Goal: Information Seeking & Learning: Learn about a topic

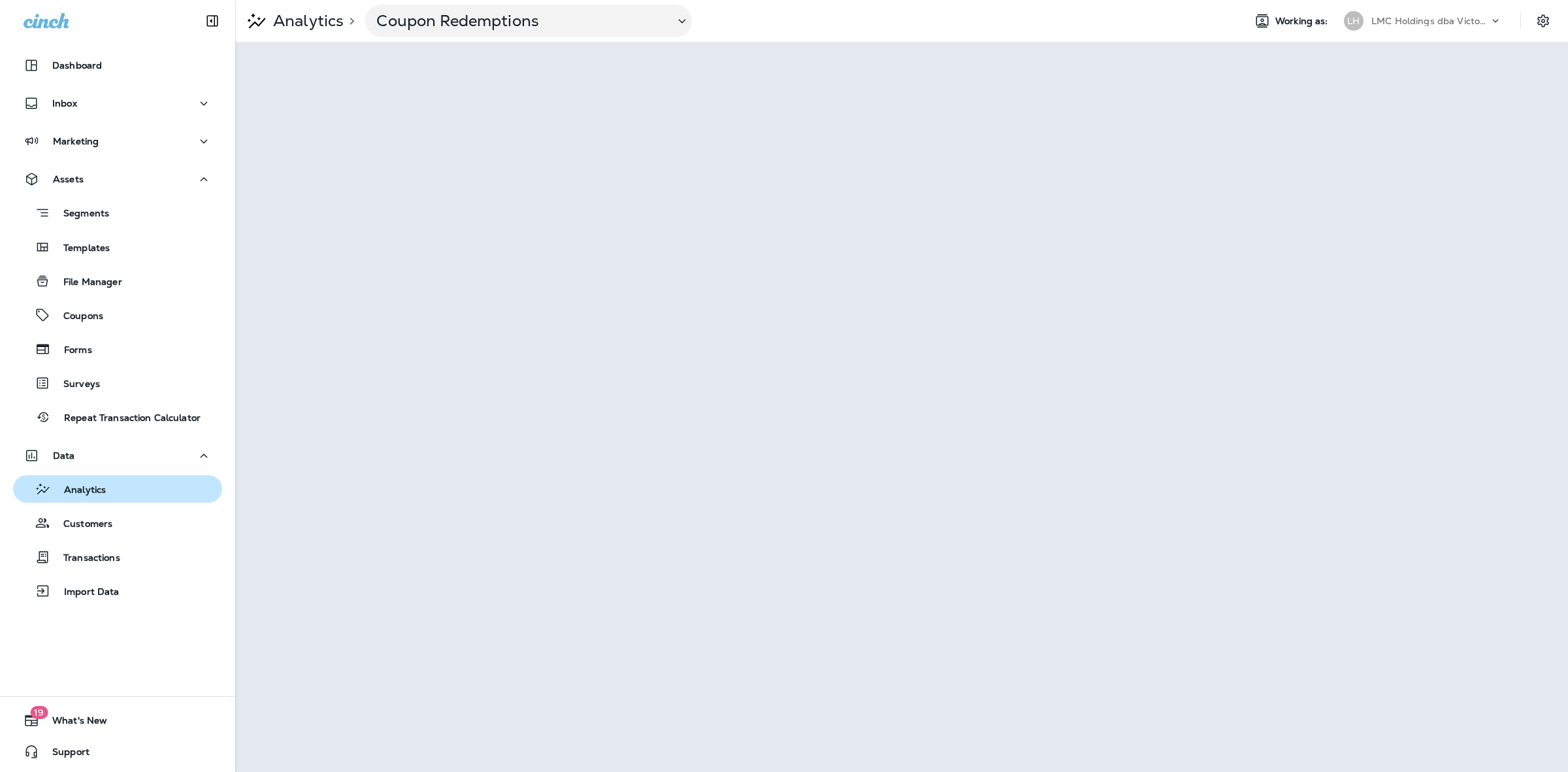
click at [95, 485] on div "Analytics" at bounding box center [62, 488] width 87 height 20
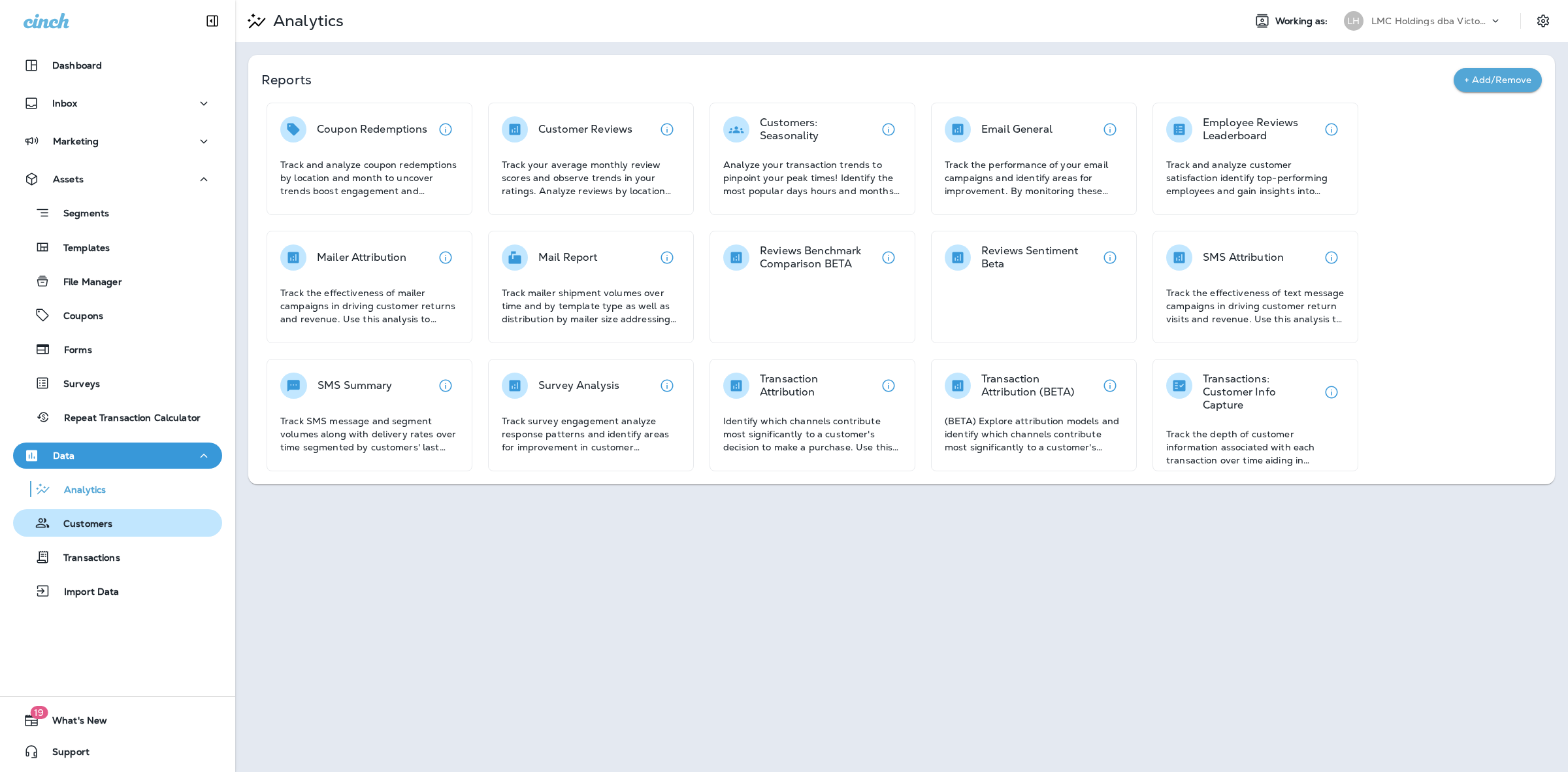
click at [131, 529] on div "Customers" at bounding box center [117, 522] width 198 height 20
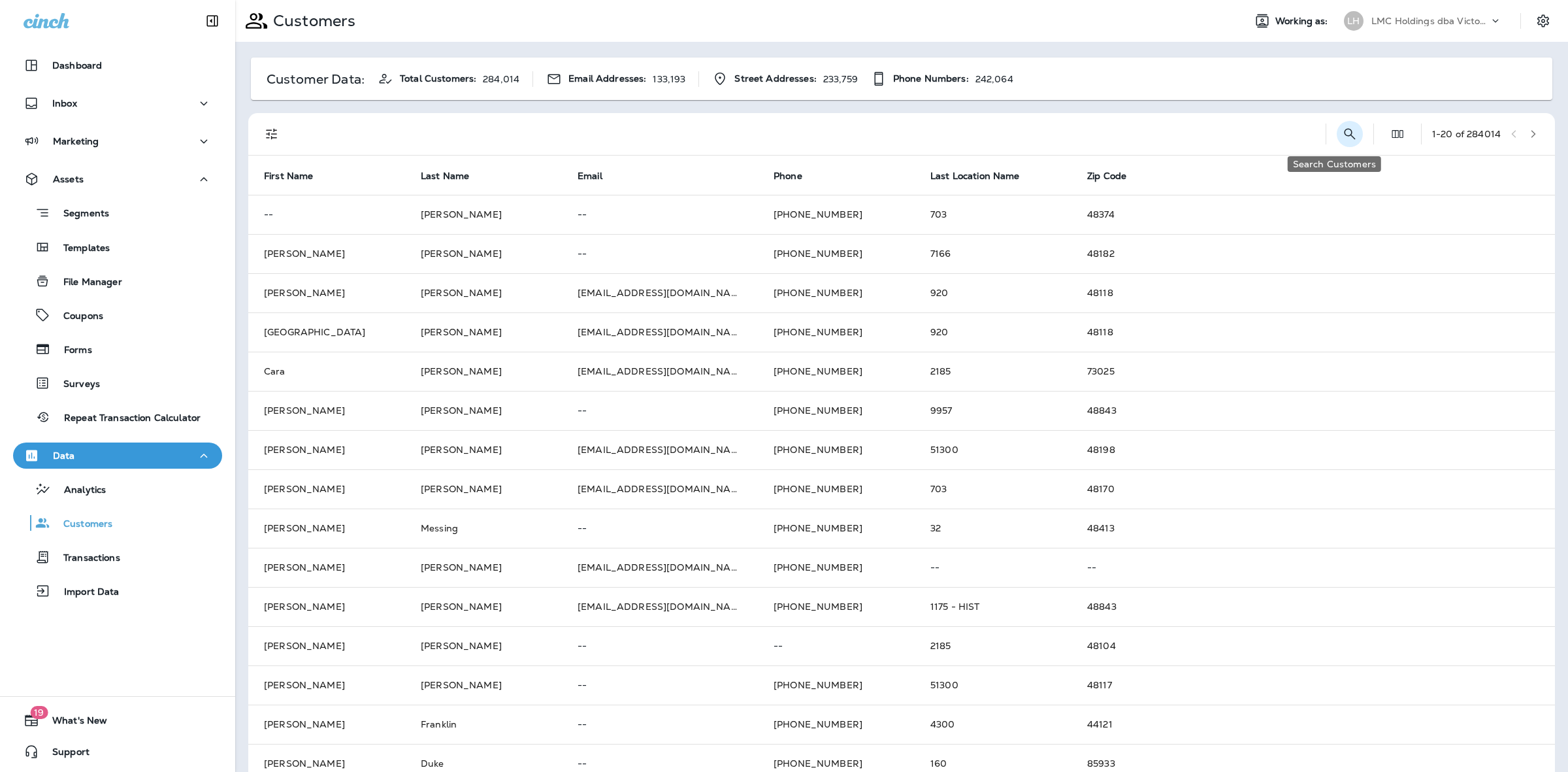
click at [1344, 137] on icon "Search Customers" at bounding box center [1349, 134] width 11 height 11
click at [1251, 131] on input "text" at bounding box center [1281, 133] width 136 height 35
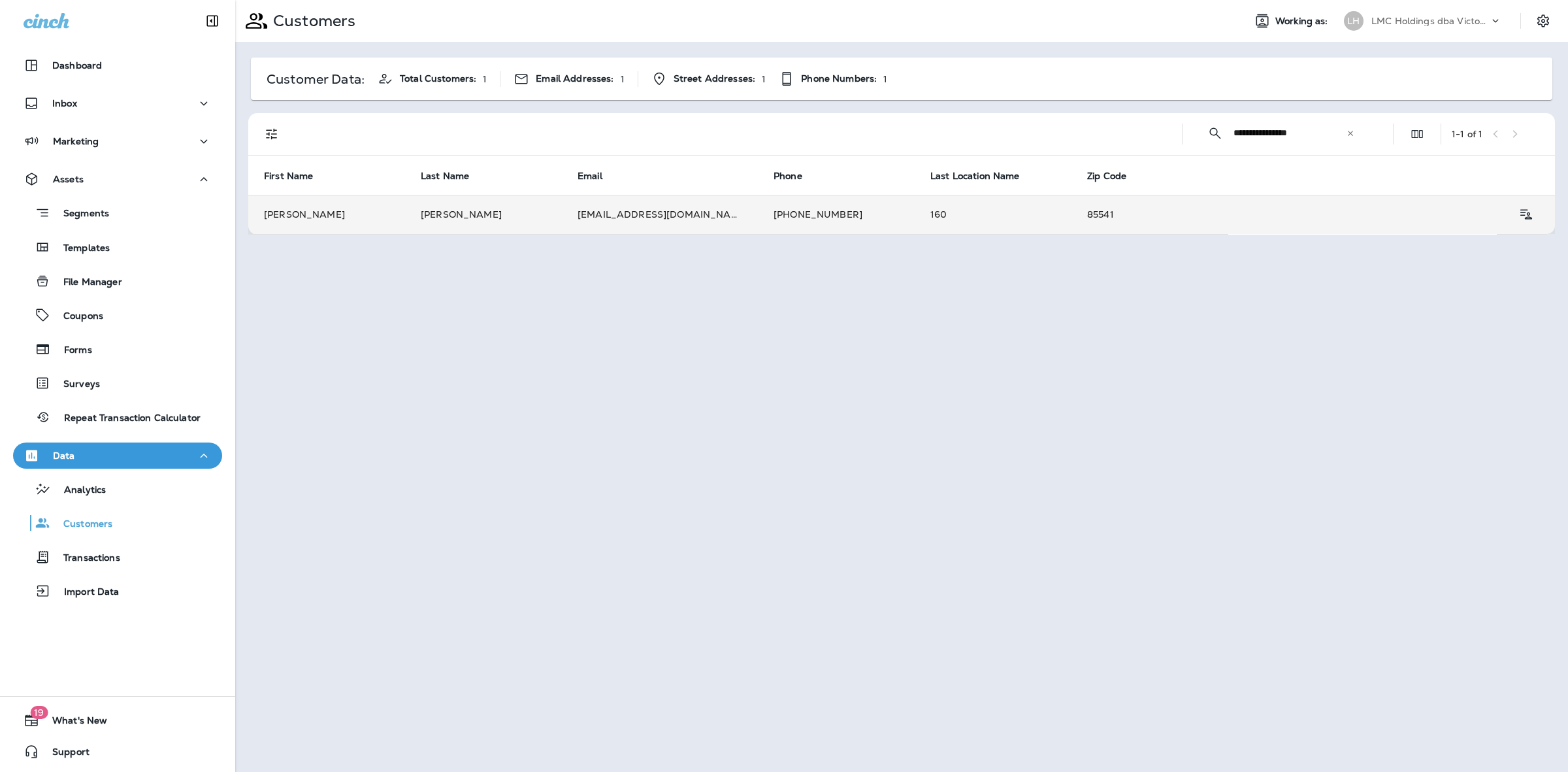
type input "**********"
click at [915, 220] on td "160" at bounding box center [993, 214] width 157 height 39
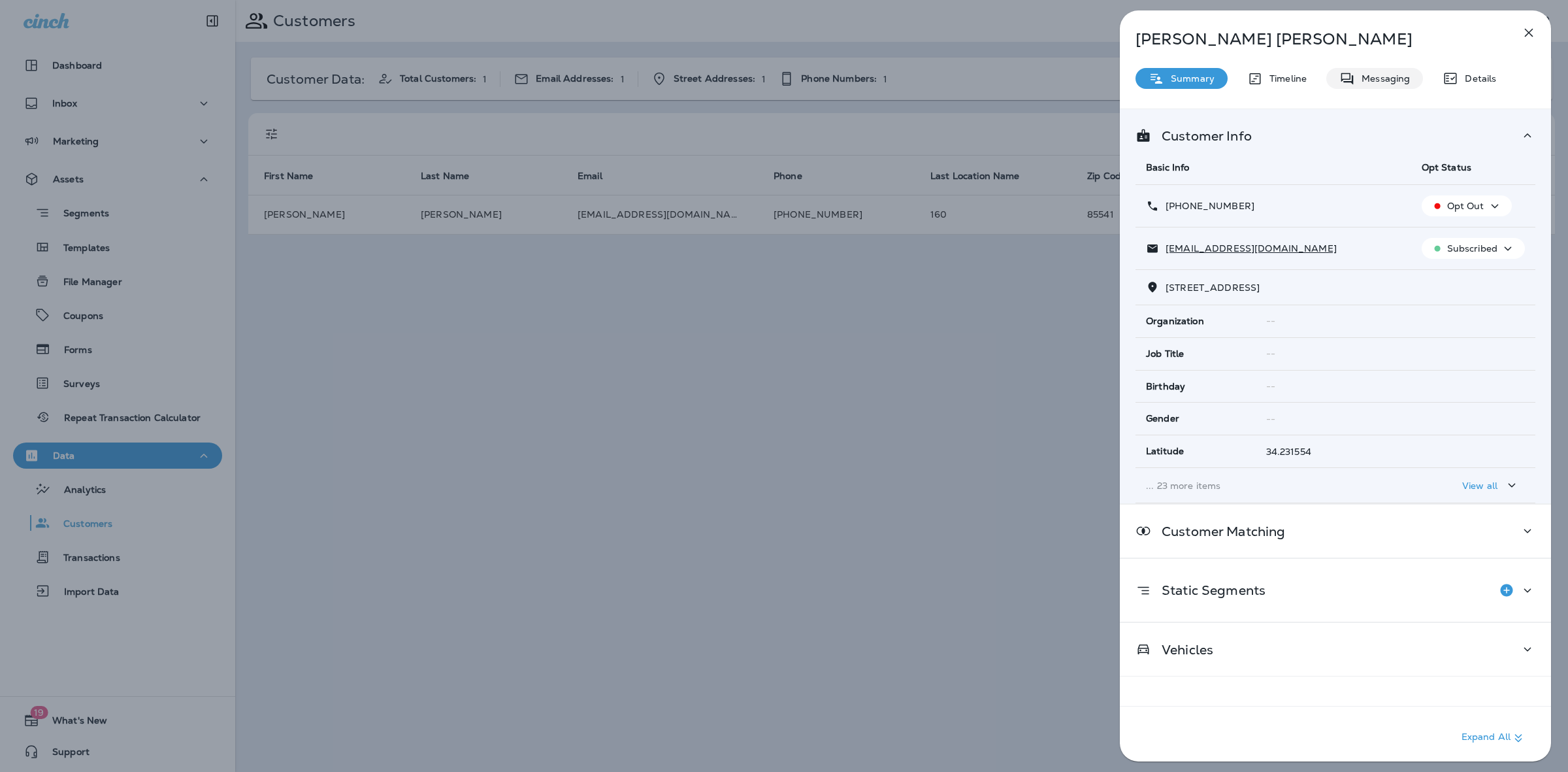
click at [1393, 82] on p "Messaging" at bounding box center [1382, 78] width 55 height 10
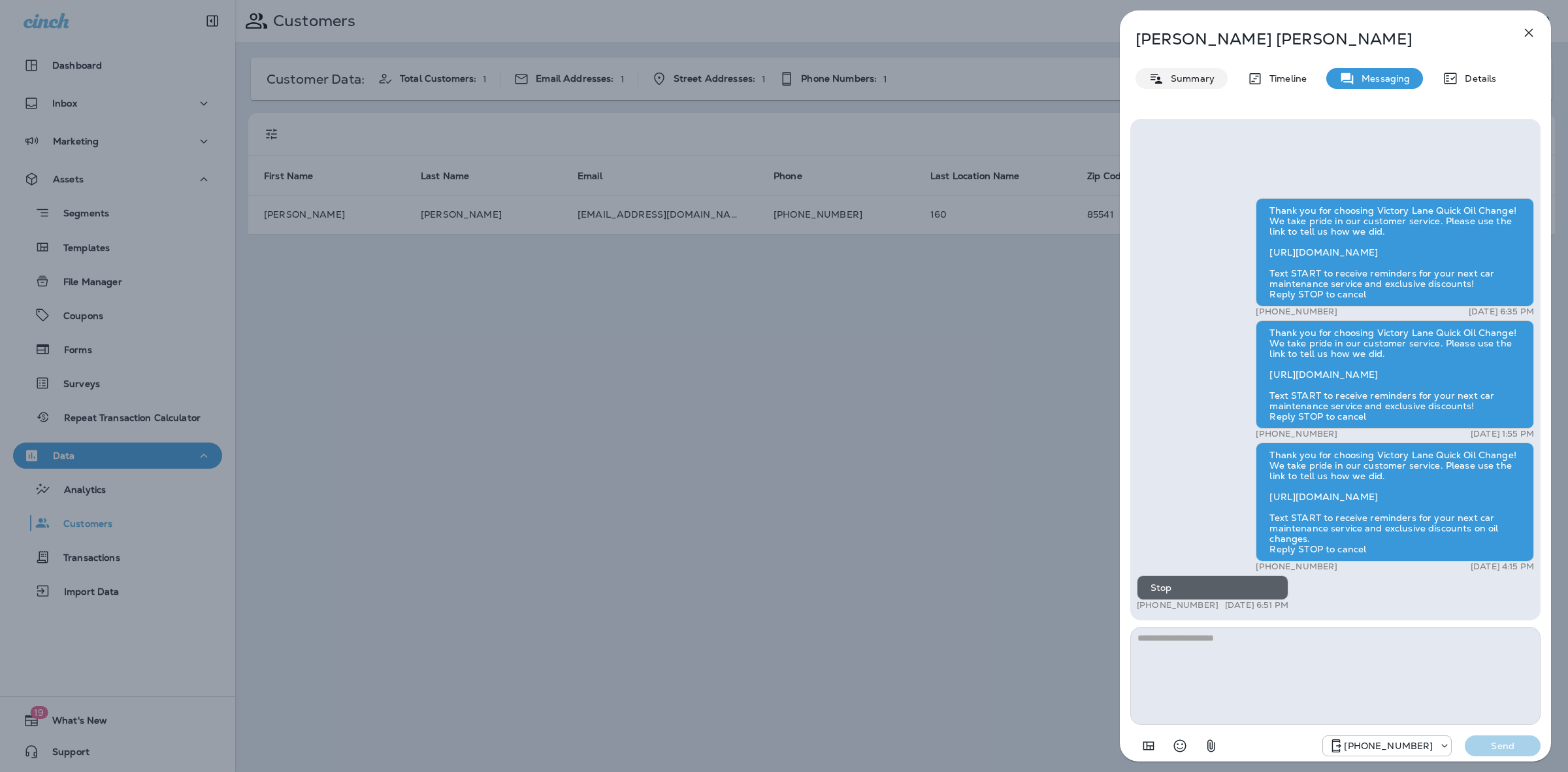
click at [1200, 80] on p "Summary" at bounding box center [1190, 78] width 50 height 10
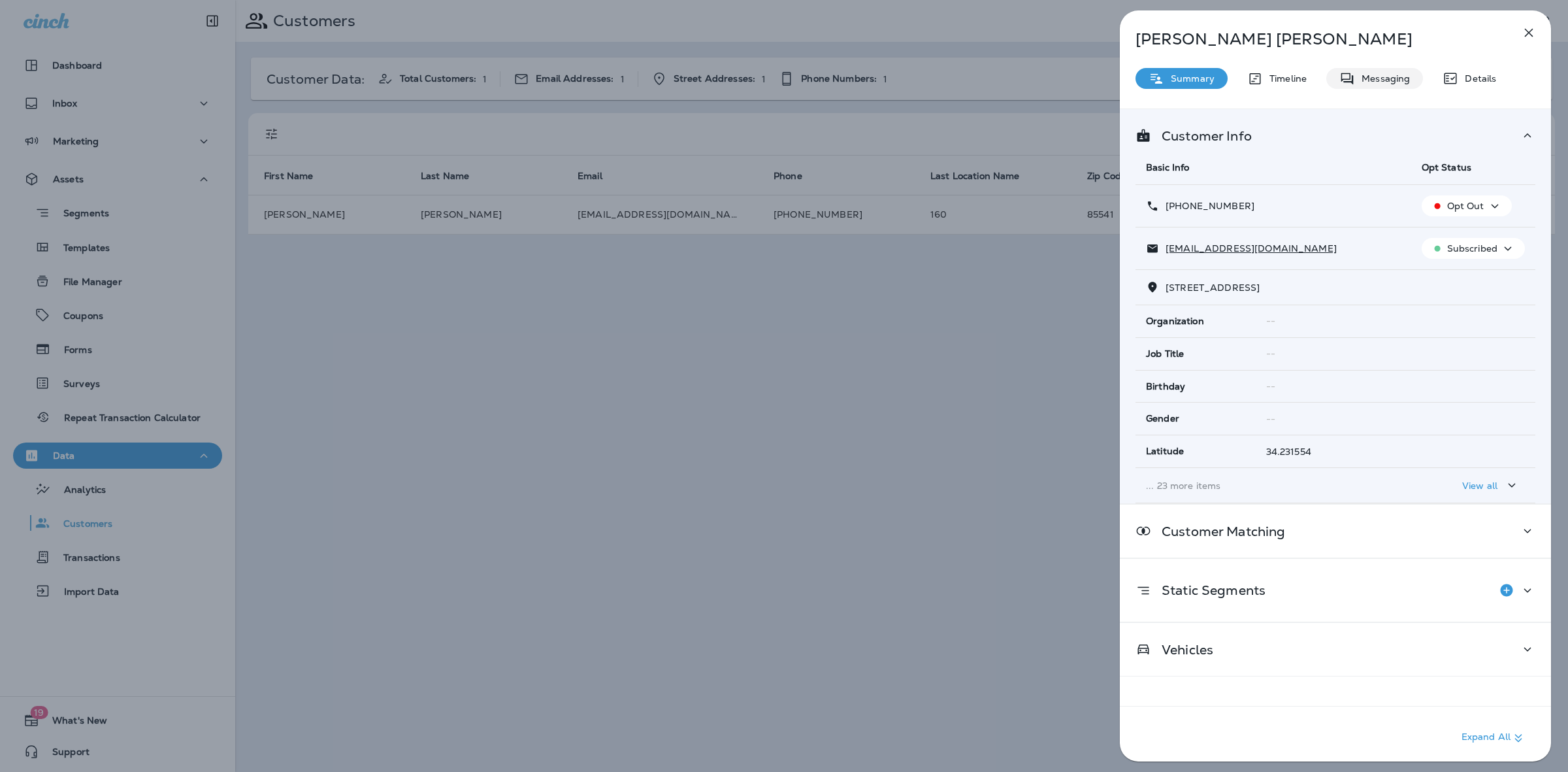
click at [1363, 75] on p "Messaging" at bounding box center [1382, 78] width 55 height 10
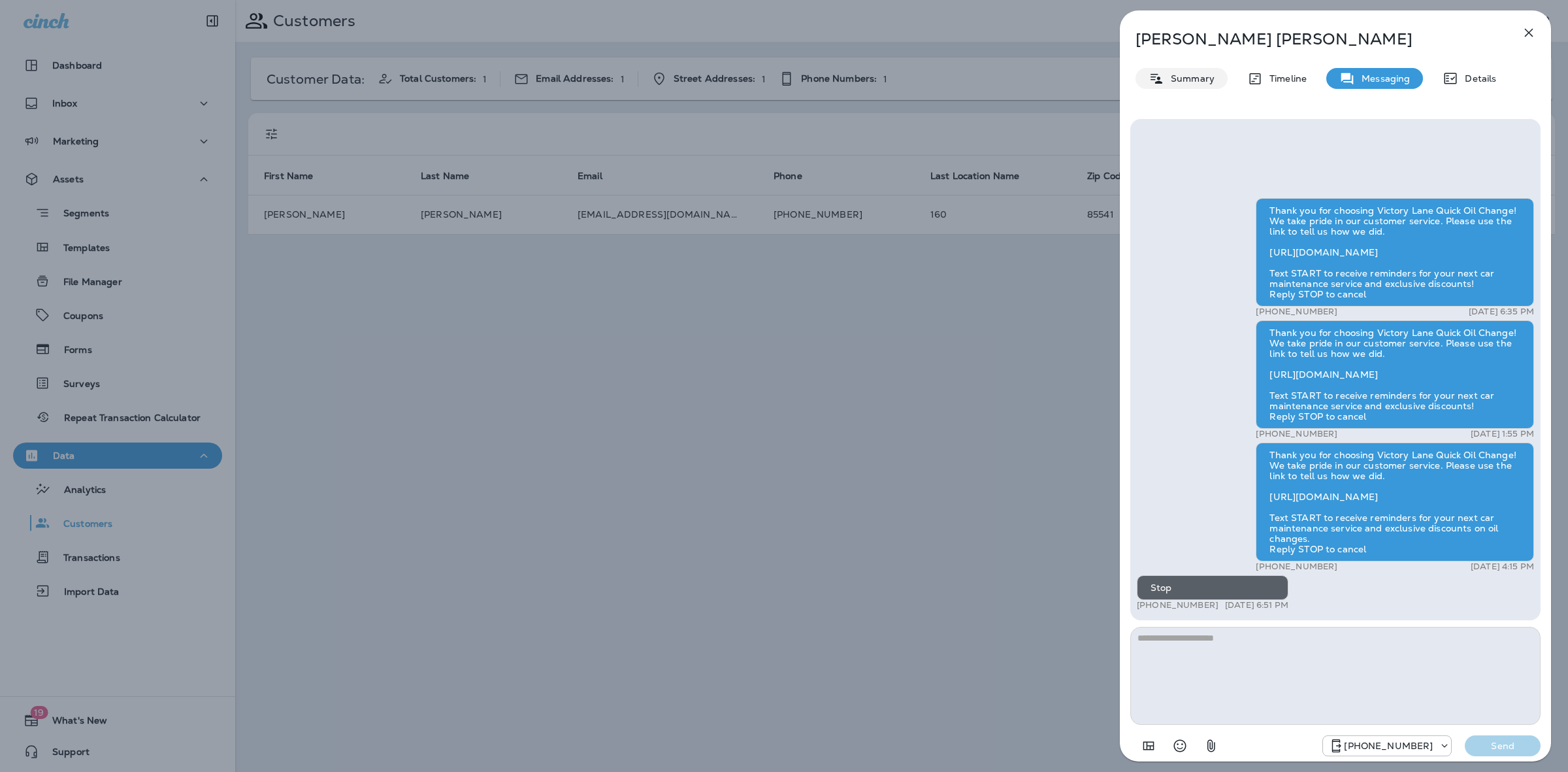
click at [1198, 78] on p "Summary" at bounding box center [1190, 78] width 50 height 10
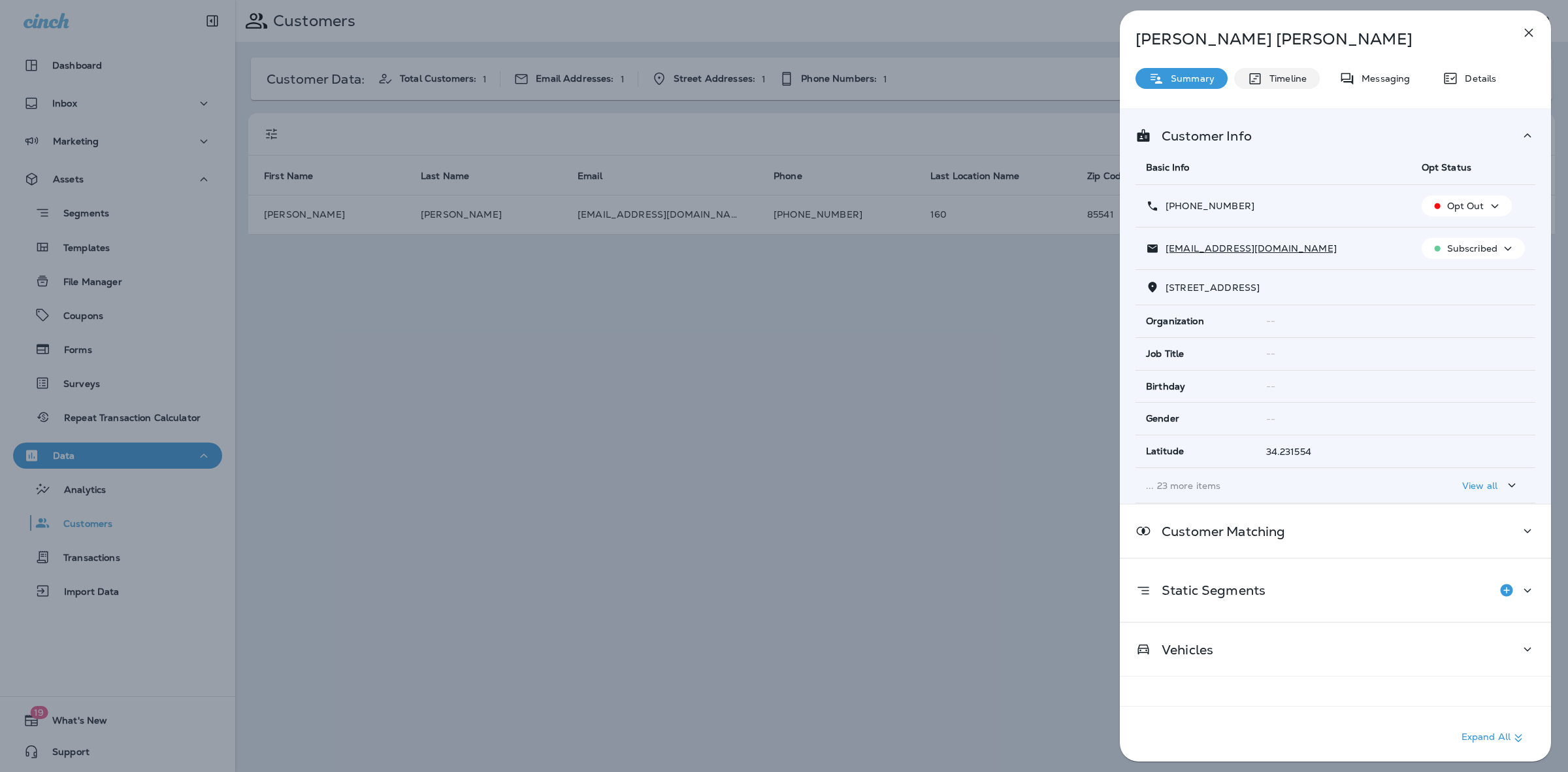
click at [1277, 84] on div "Timeline" at bounding box center [1277, 78] width 86 height 21
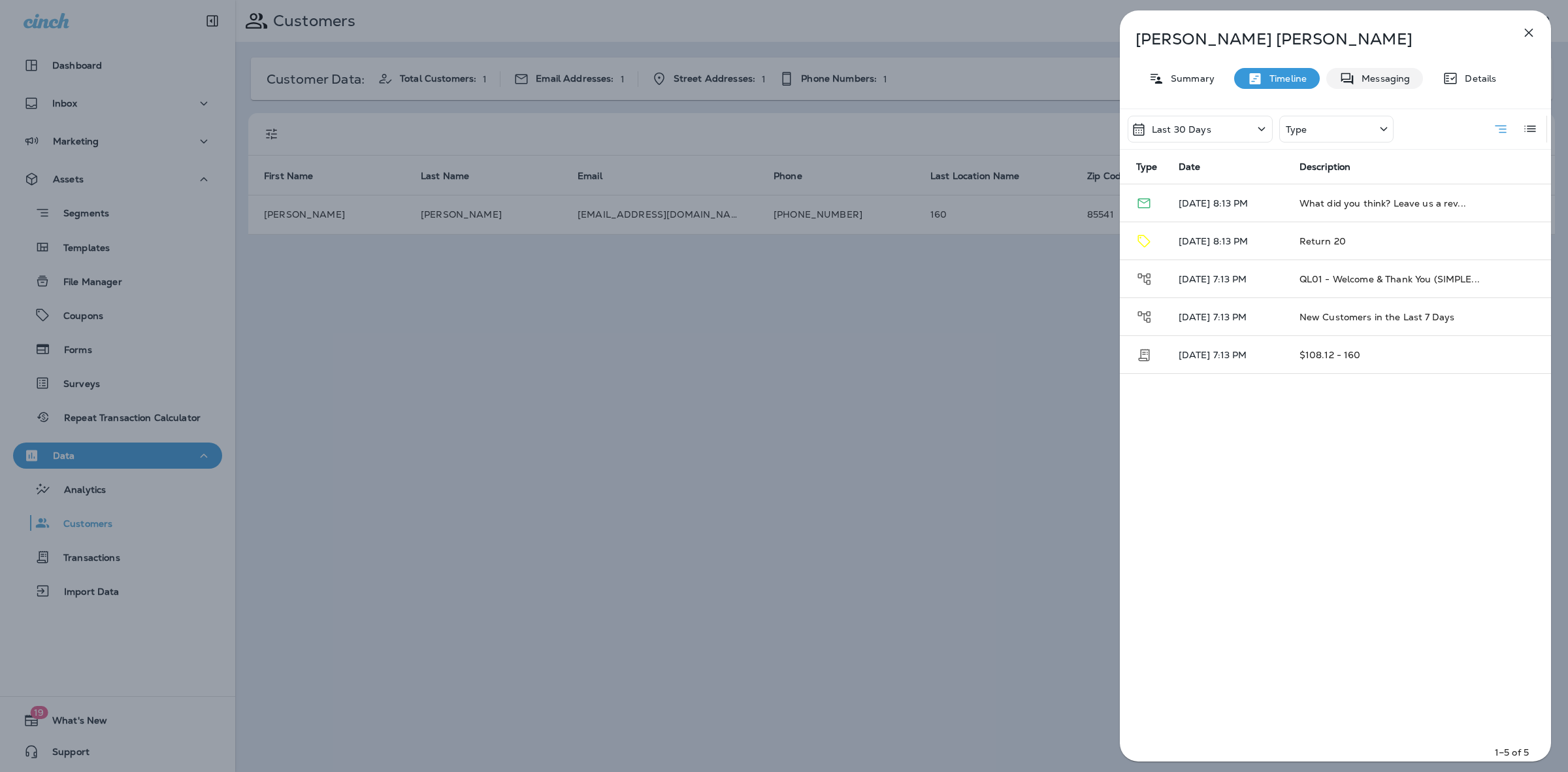
click at [1344, 84] on icon at bounding box center [1346, 78] width 16 height 16
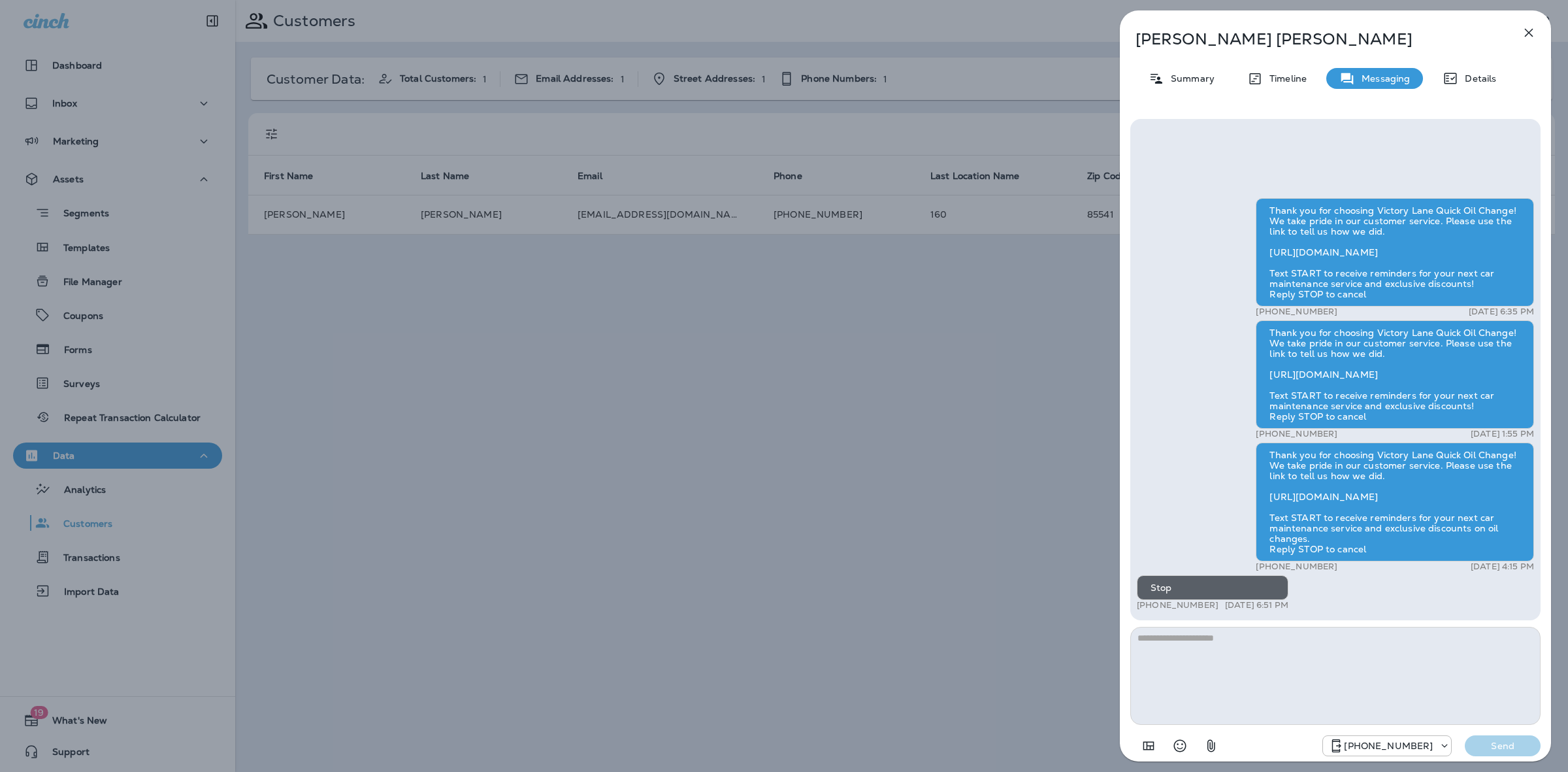
drag, startPoint x: 1328, startPoint y: 308, endPoint x: 1278, endPoint y: 305, distance: 50.1
click at [1278, 305] on div "Thank you for choosing Victory Lane Quick Oil Change! We take pride in our cust…" at bounding box center [1395, 257] width 278 height 119
click at [1301, 309] on p "[PHONE_NUMBER]" at bounding box center [1297, 311] width 82 height 10
drag, startPoint x: 1315, startPoint y: 310, endPoint x: 1265, endPoint y: 309, distance: 50.0
click at [1265, 309] on p "[PHONE_NUMBER]" at bounding box center [1297, 311] width 82 height 10
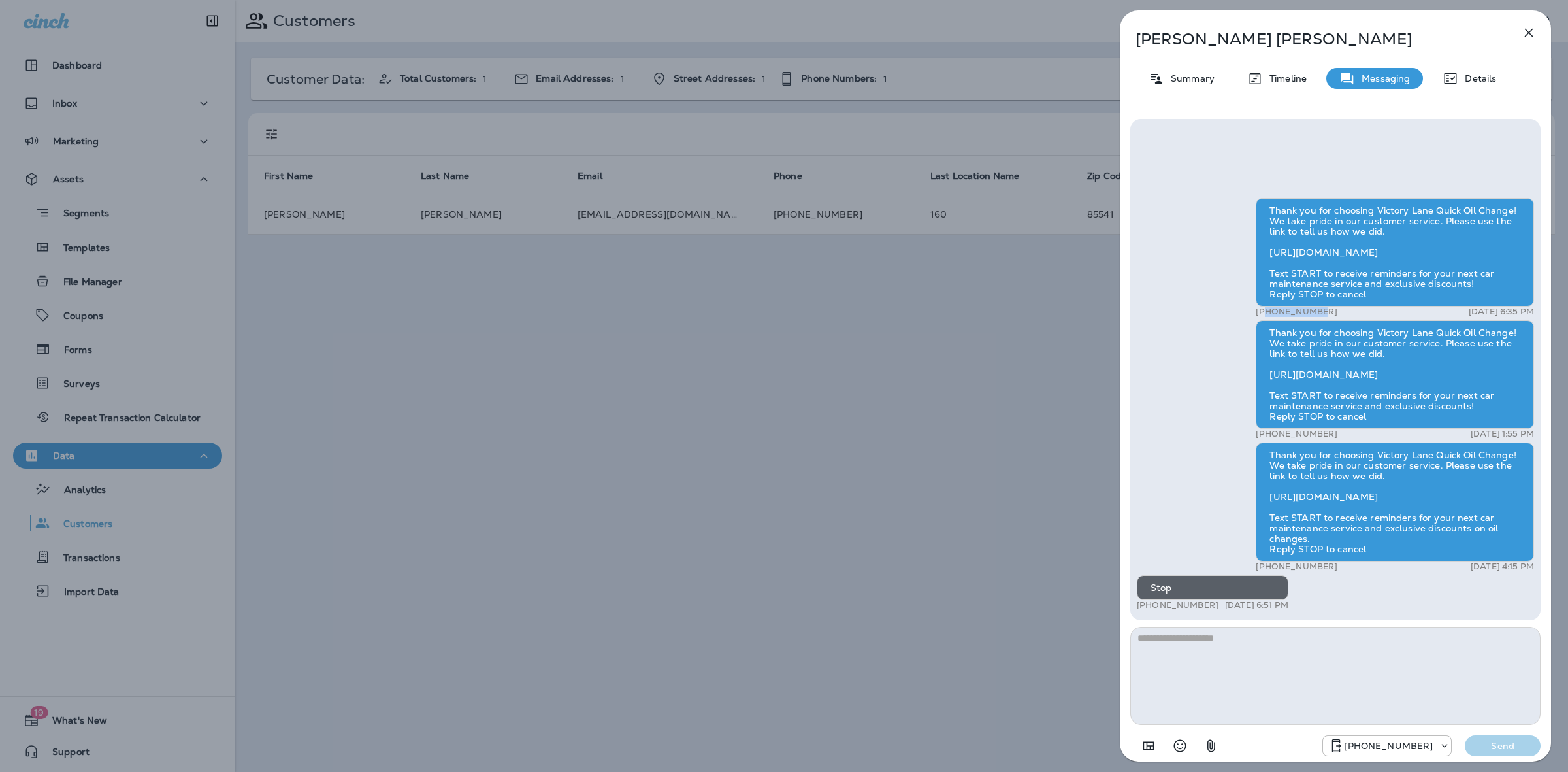
click at [1318, 312] on div "+17348083643 [DATE] 6:35 PM" at bounding box center [1395, 311] width 278 height 10
drag, startPoint x: 1321, startPoint y: 310, endPoint x: 1278, endPoint y: 306, distance: 43.2
click at [1278, 306] on div "+17348083643 [DATE] 6:35 PM" at bounding box center [1395, 311] width 278 height 10
click at [1318, 308] on div "+17348083643 [DATE] 6:35 PM" at bounding box center [1395, 311] width 278 height 10
click at [1315, 308] on p "[PHONE_NUMBER]" at bounding box center [1297, 311] width 82 height 10
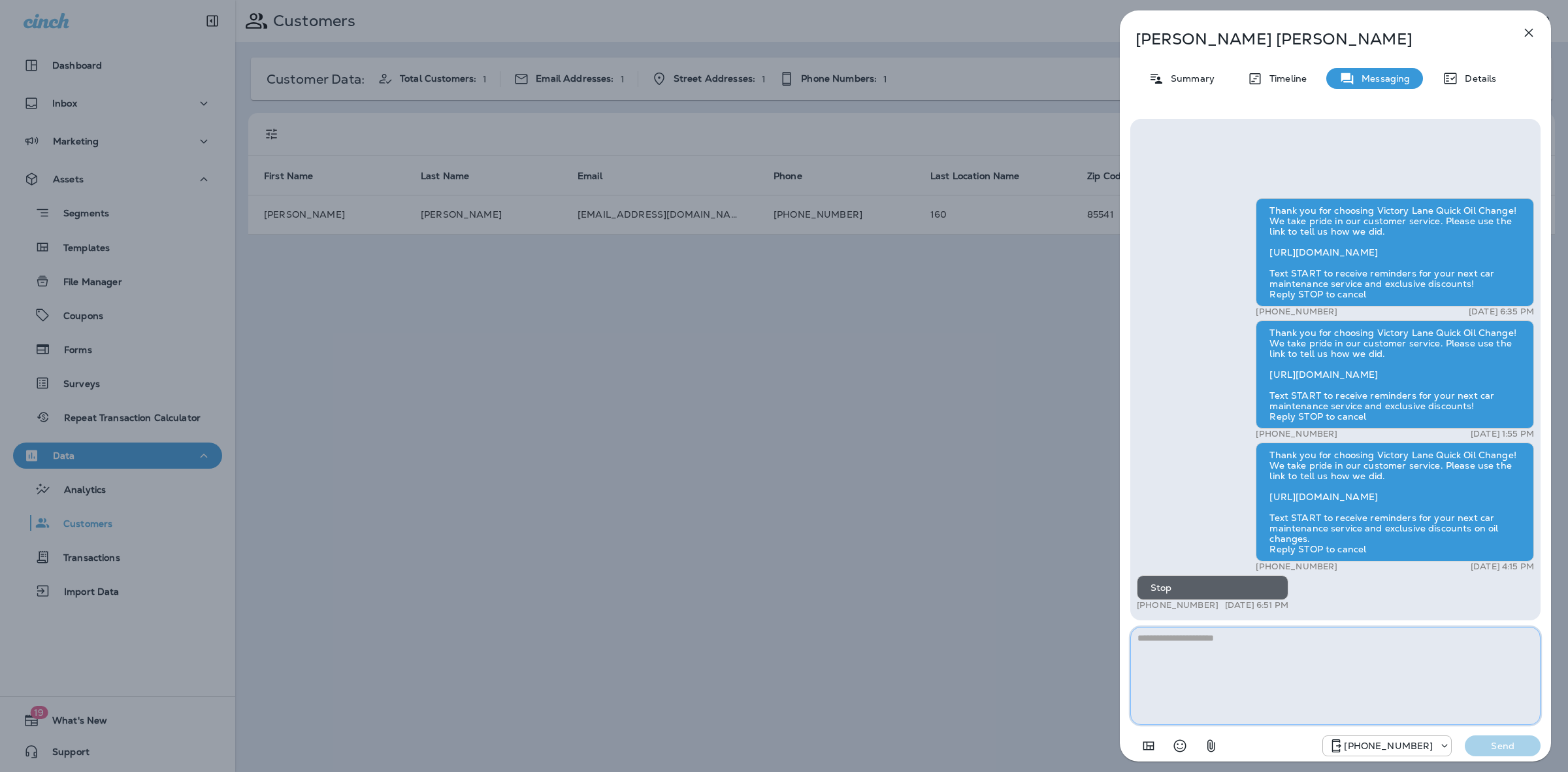
click at [1250, 657] on textarea at bounding box center [1336, 676] width 410 height 98
click at [1265, 83] on p "Timeline" at bounding box center [1284, 78] width 44 height 10
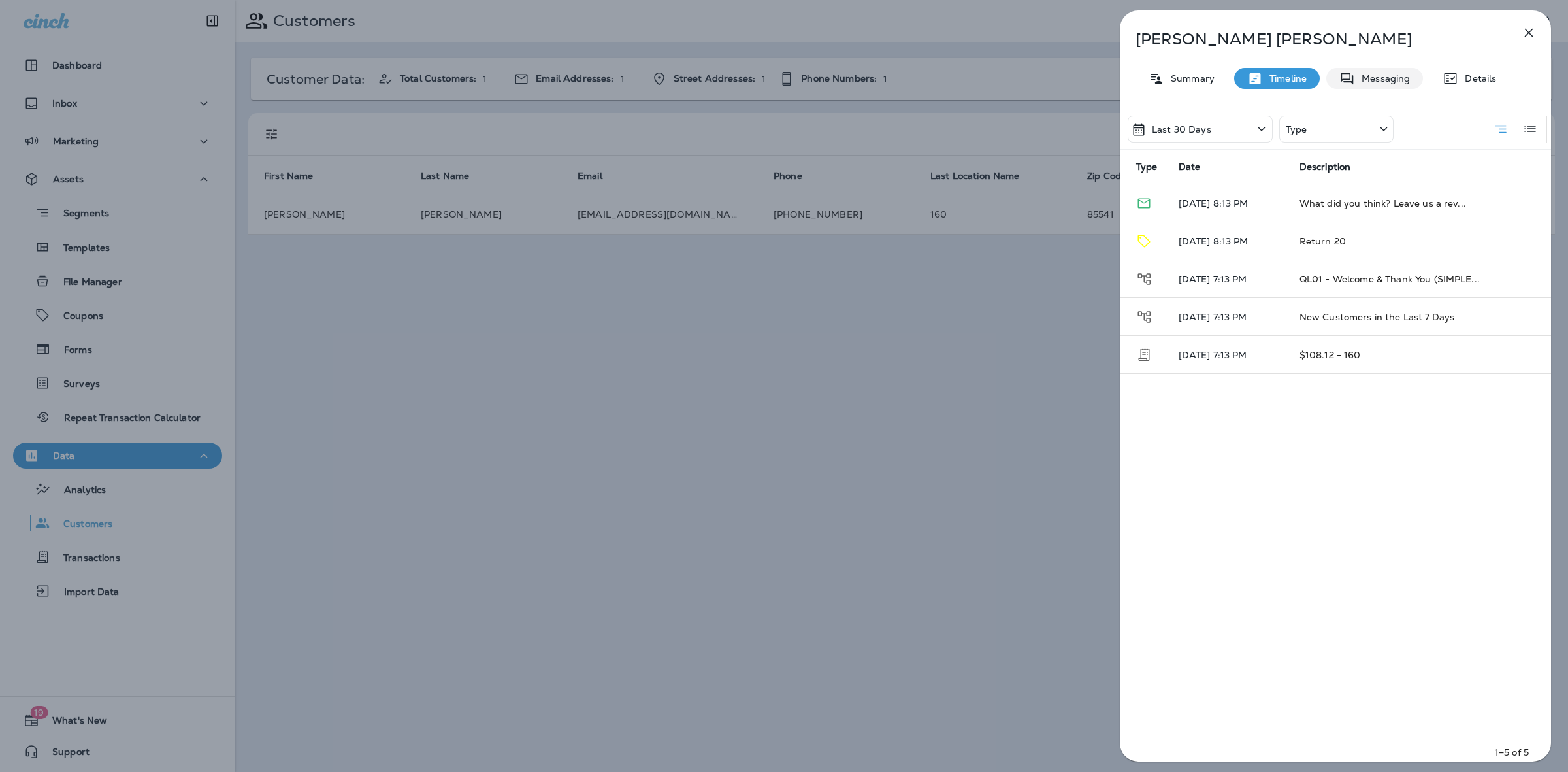
click at [1370, 86] on div "Messaging" at bounding box center [1374, 78] width 97 height 21
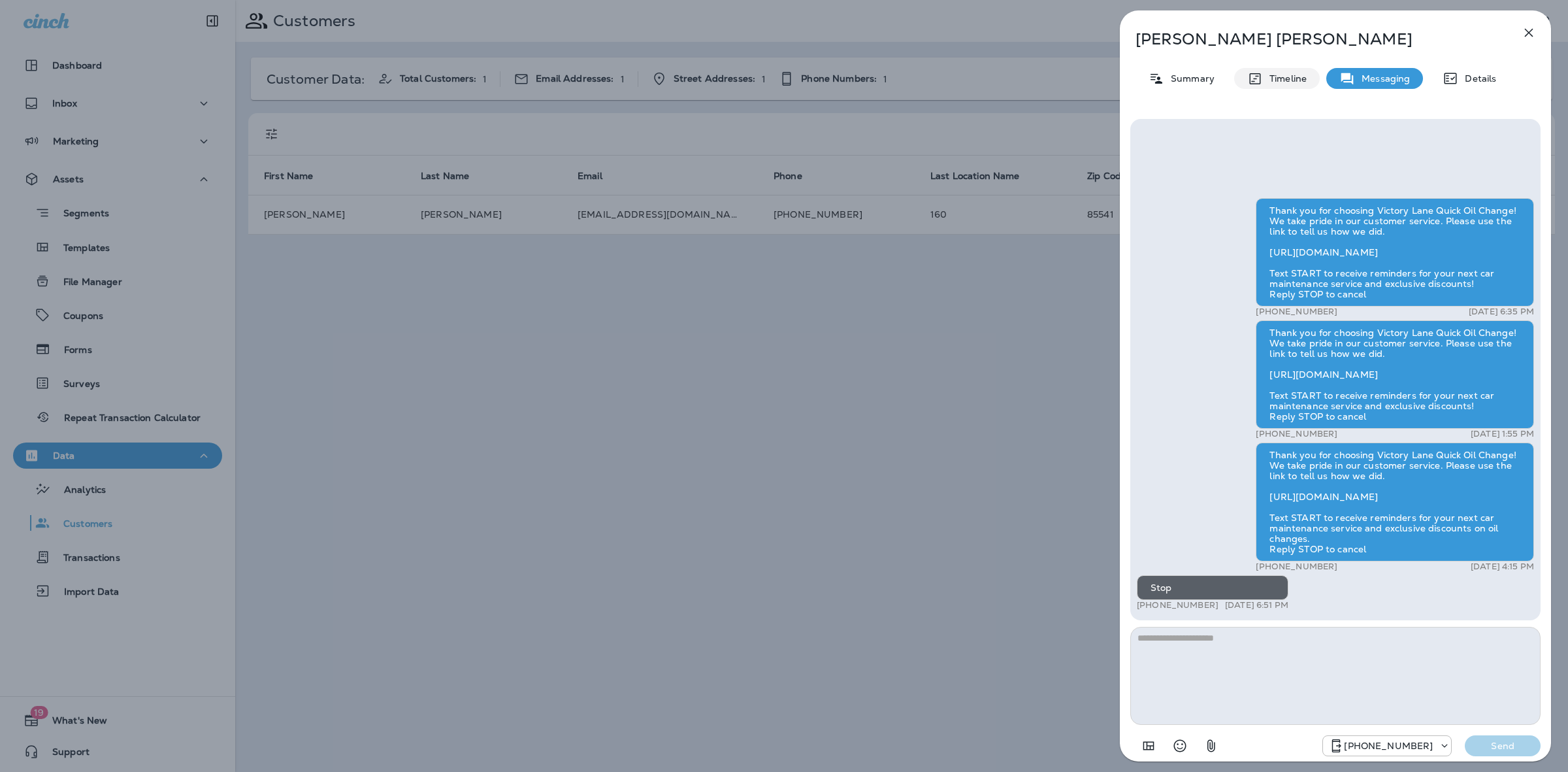
click at [1279, 80] on p "Timeline" at bounding box center [1284, 78] width 44 height 10
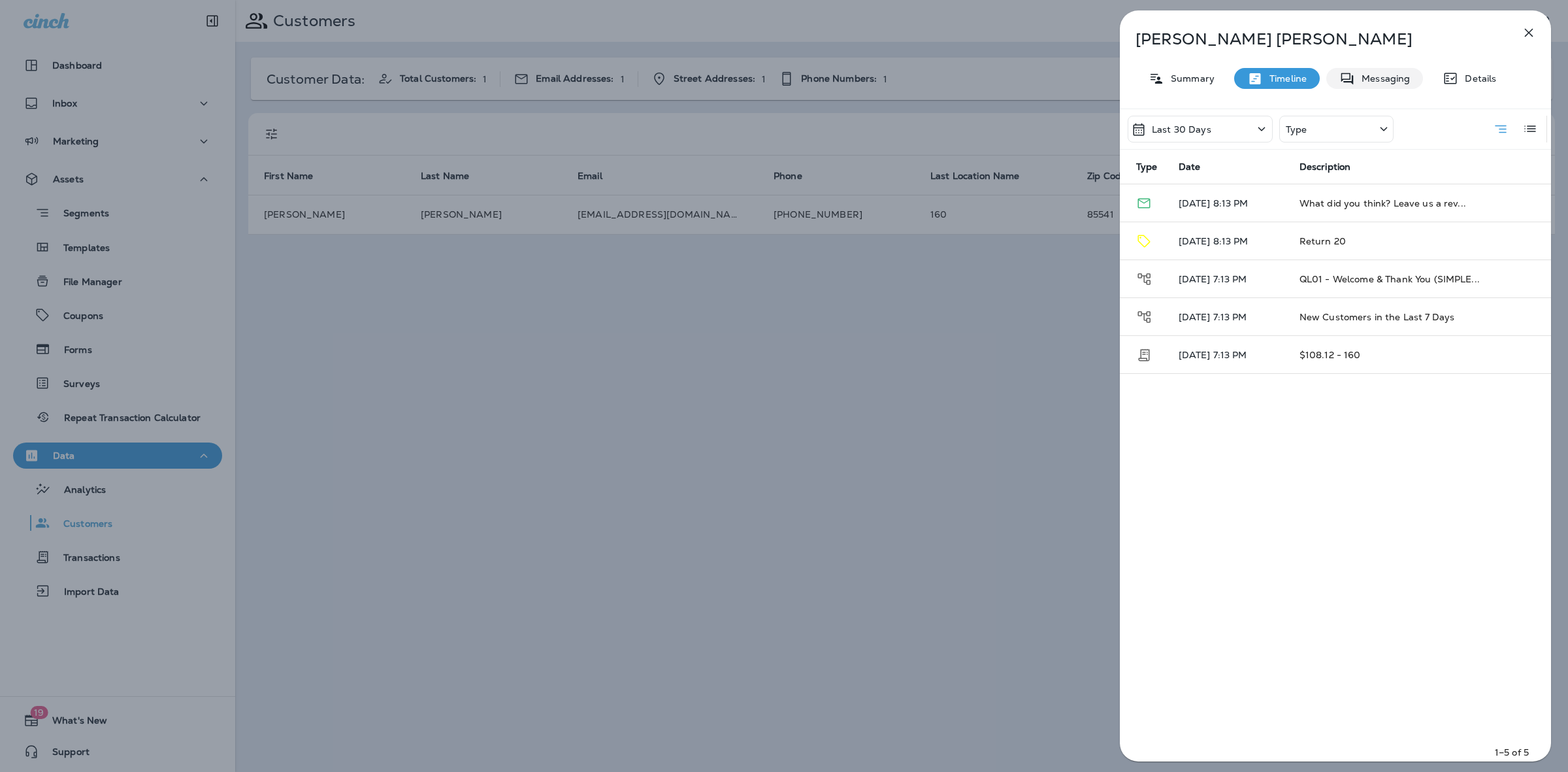
click at [1374, 79] on p "Messaging" at bounding box center [1382, 78] width 55 height 10
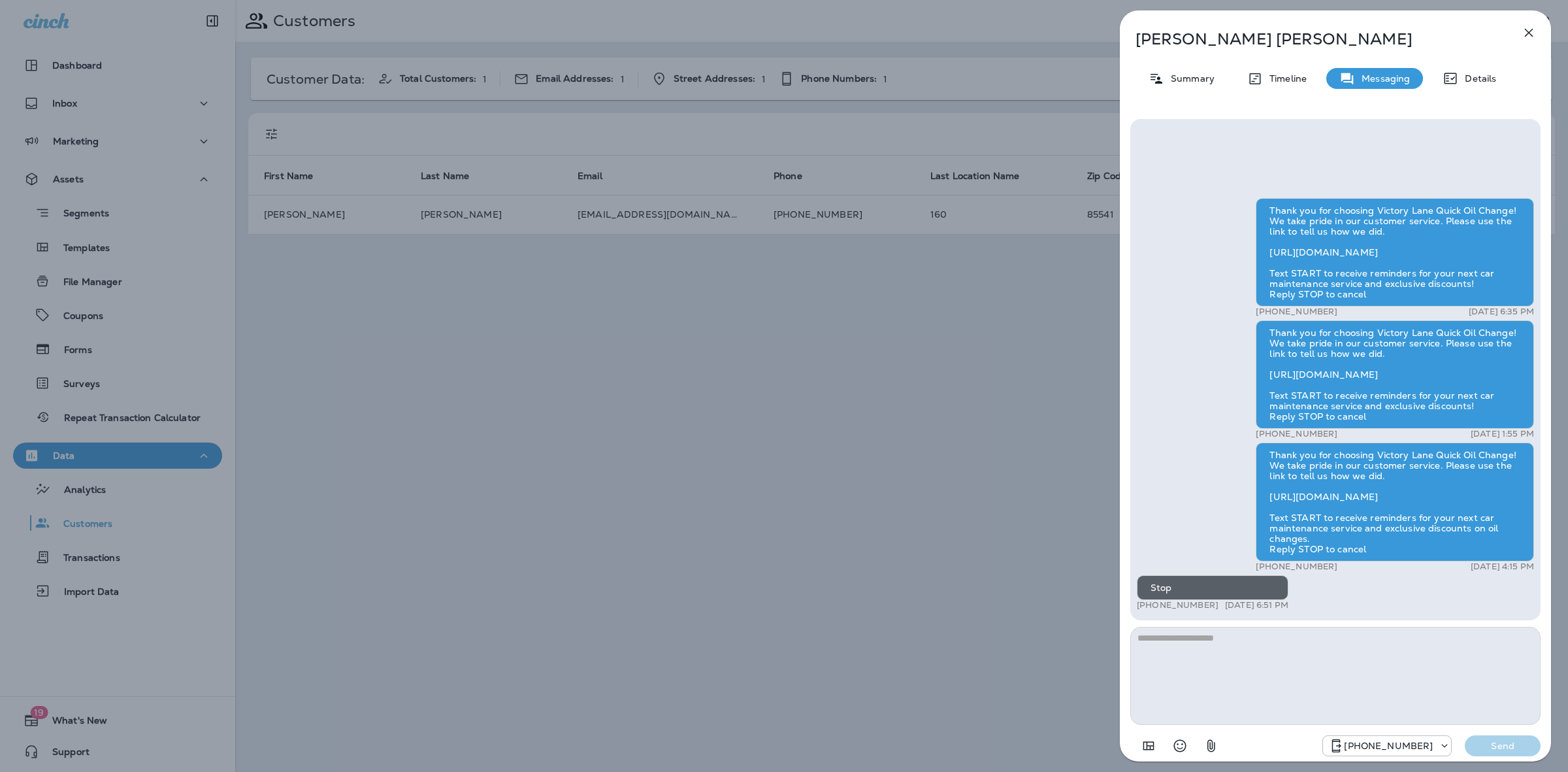
click at [1218, 87] on div "Summary" at bounding box center [1181, 78] width 92 height 21
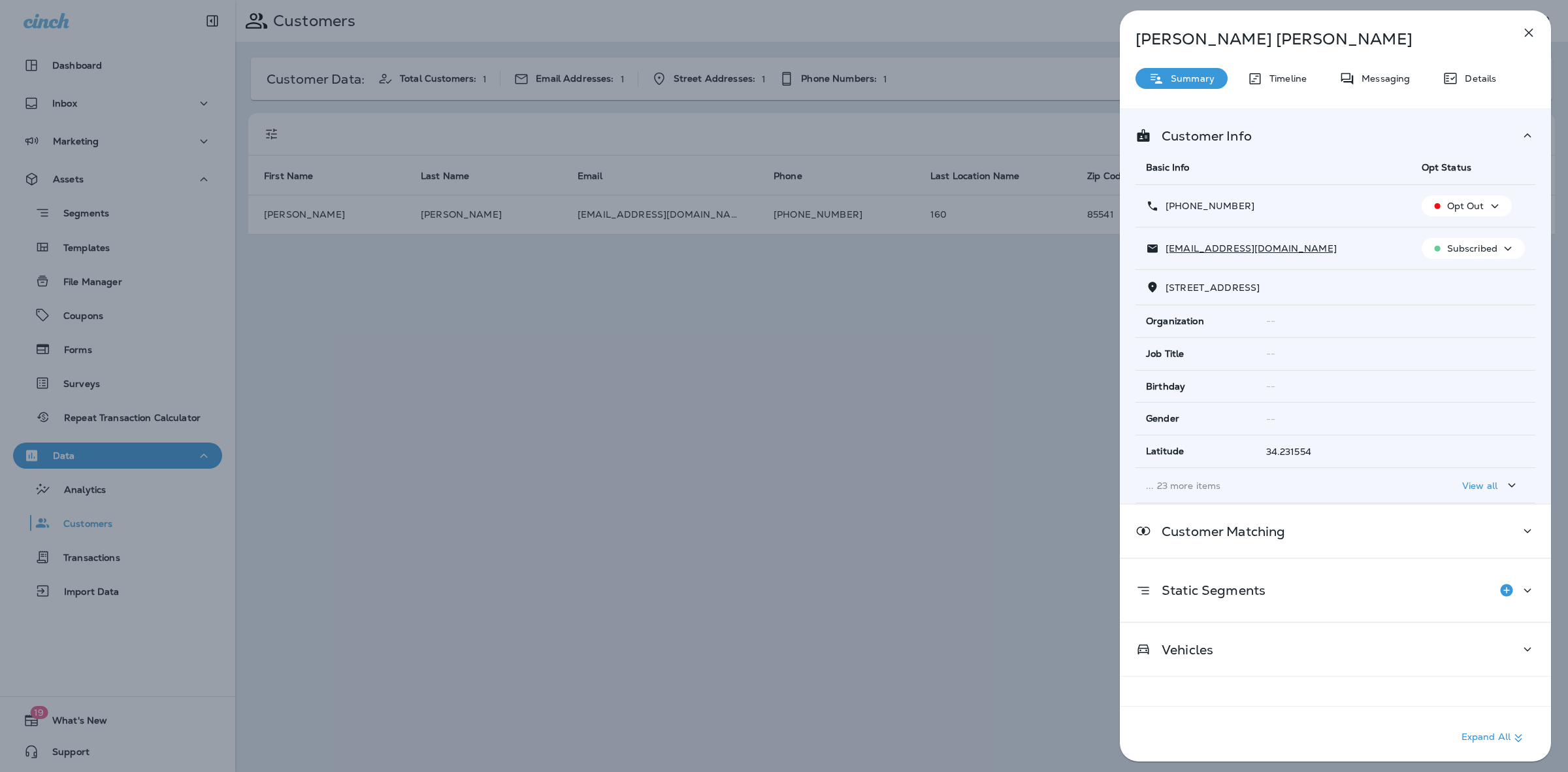
click at [1529, 27] on icon "button" at bounding box center [1528, 32] width 16 height 16
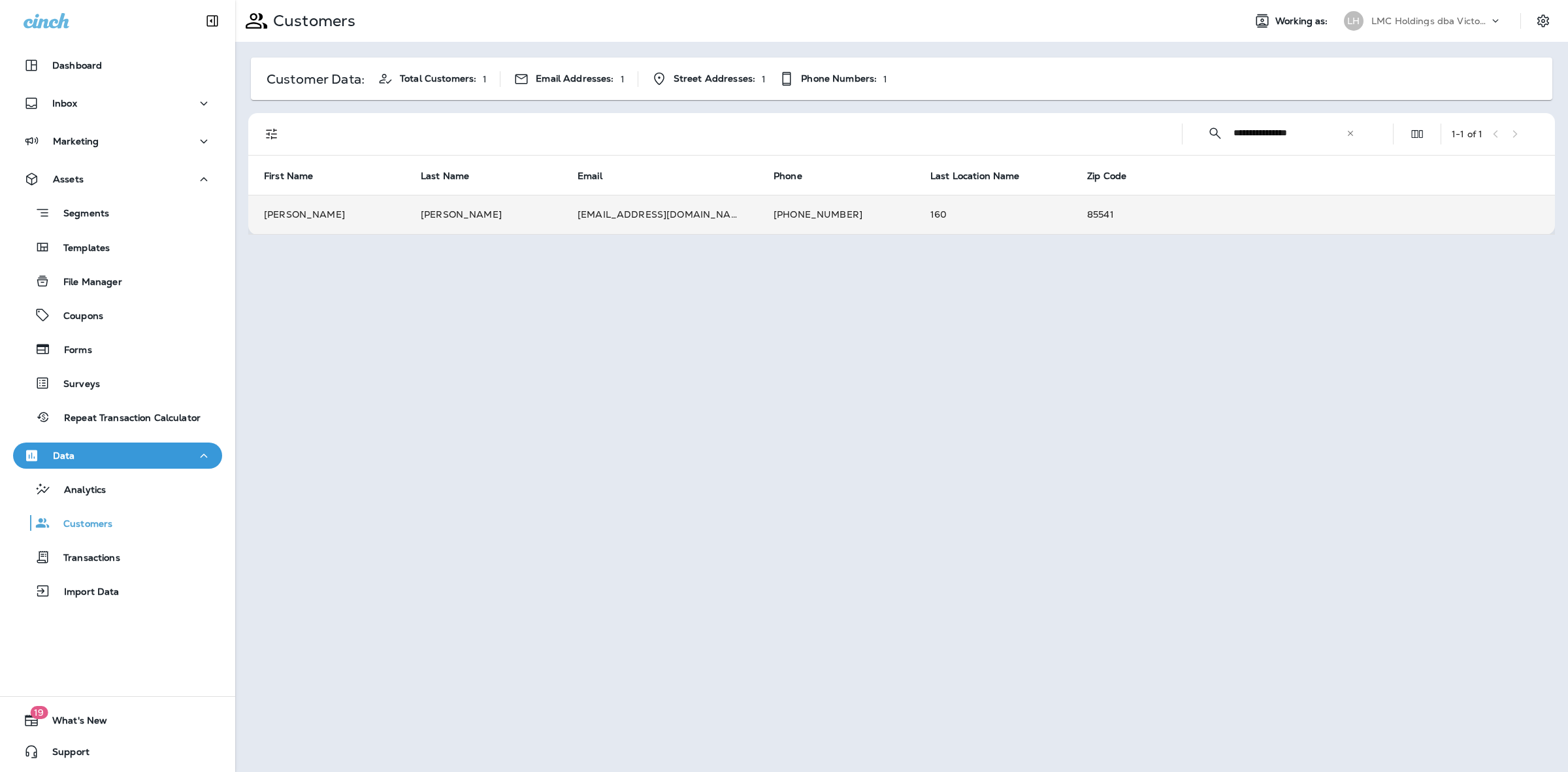
click at [866, 217] on td "[PHONE_NUMBER]" at bounding box center [836, 214] width 157 height 39
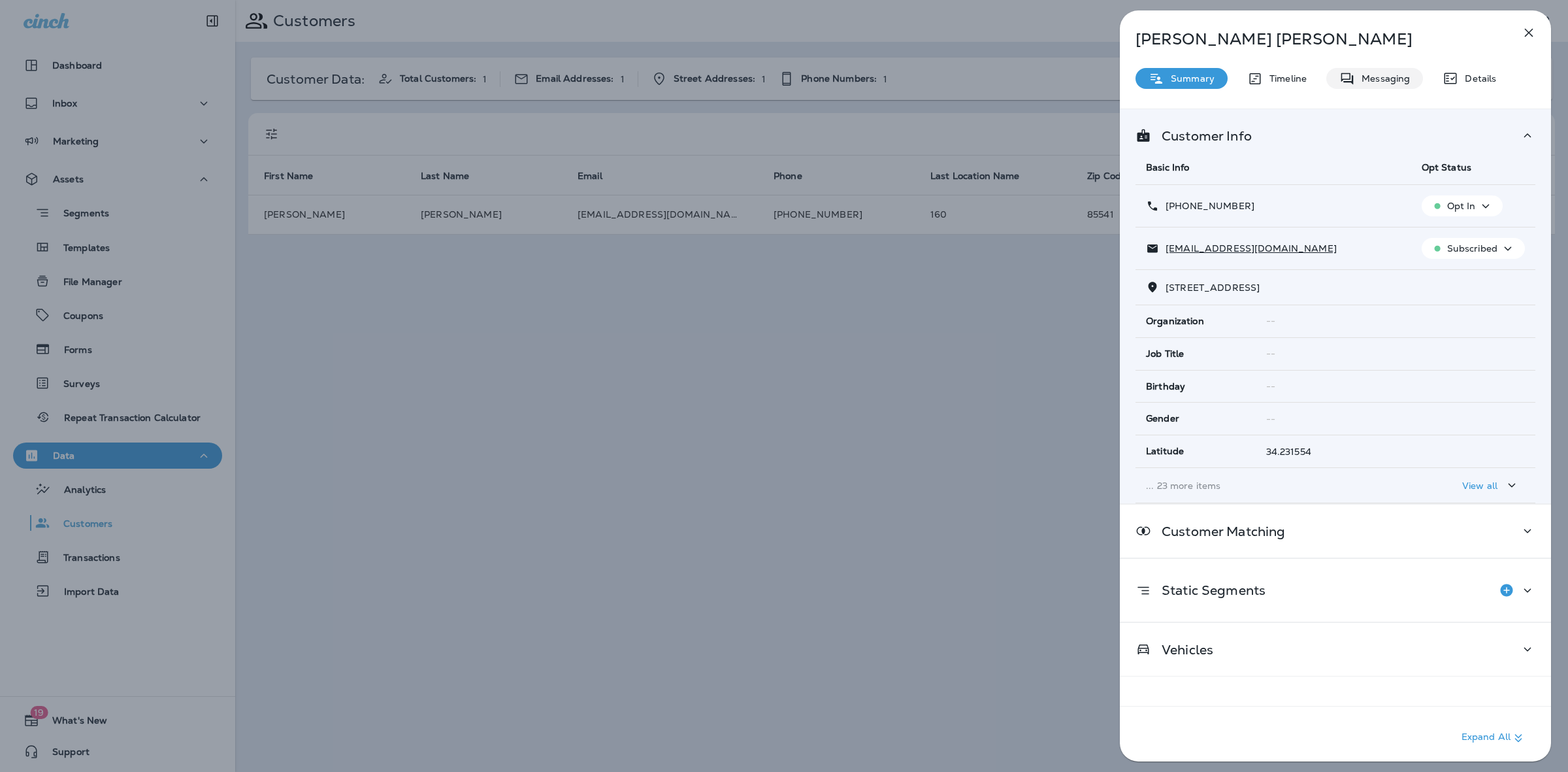
click at [1372, 83] on p "Messaging" at bounding box center [1382, 78] width 55 height 10
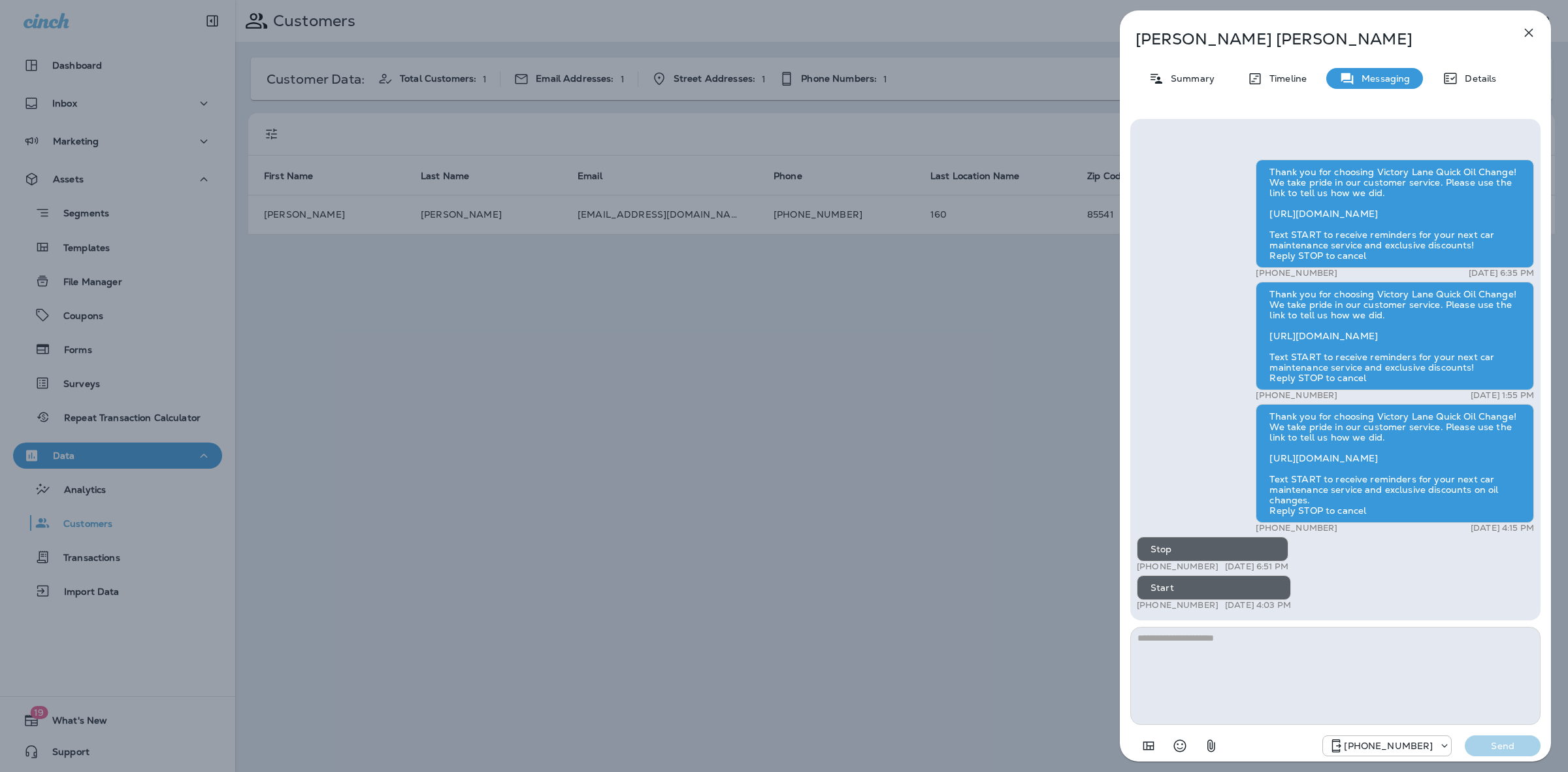
click at [1288, 82] on p "Timeline" at bounding box center [1284, 78] width 44 height 10
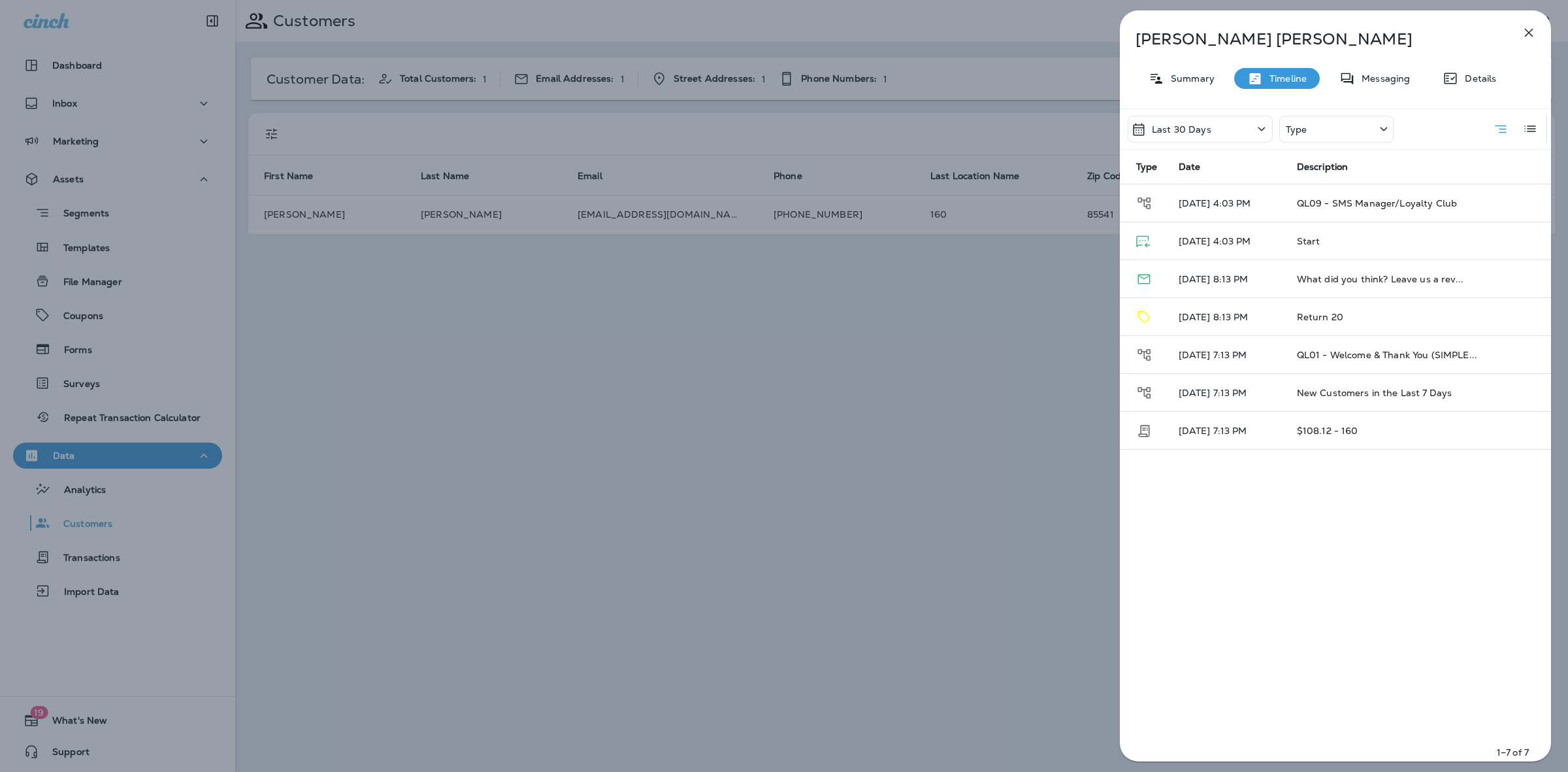
click at [1222, 129] on div "Last 30 Days" at bounding box center [1200, 129] width 145 height 27
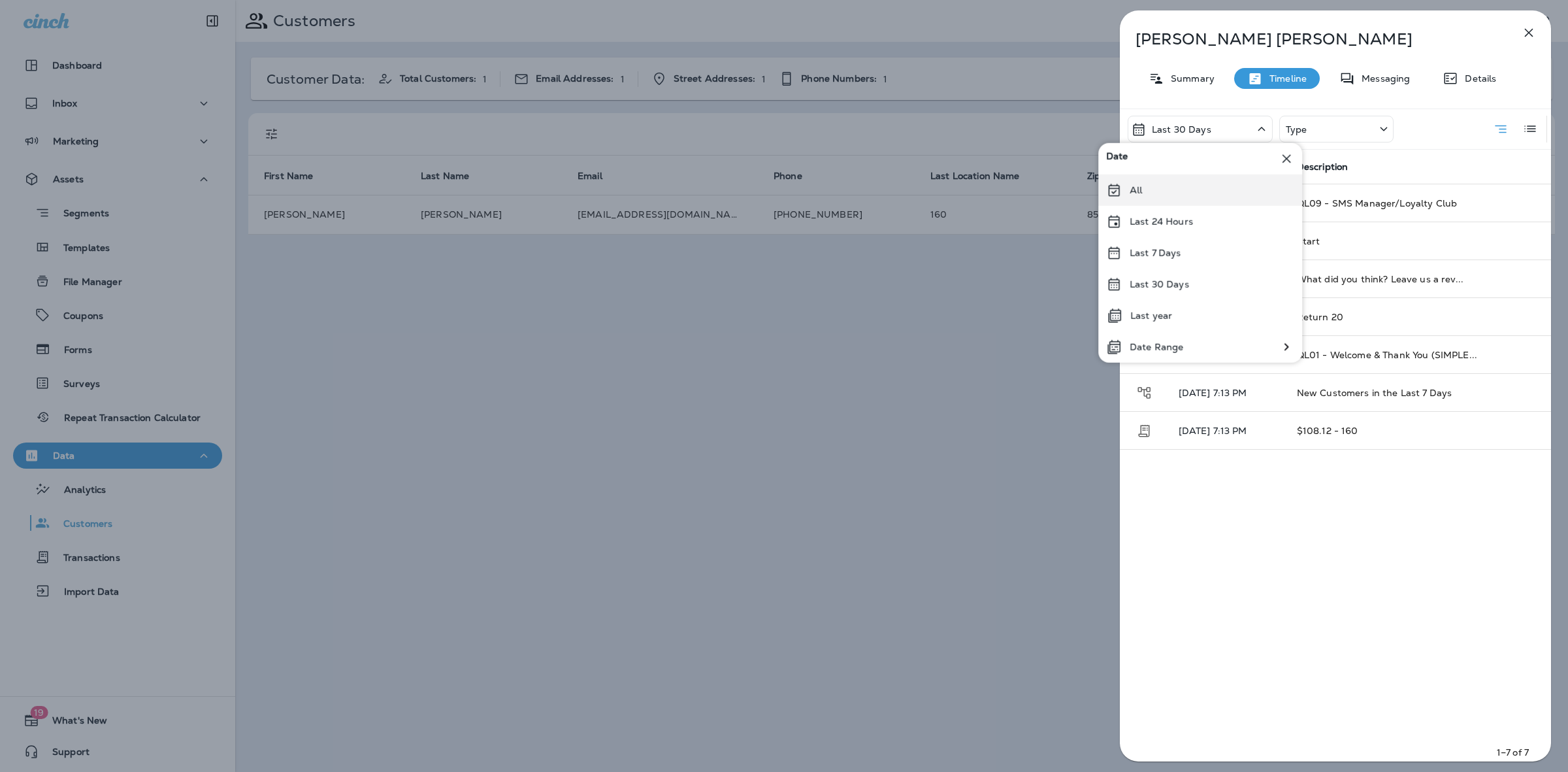
click at [1179, 196] on div "All" at bounding box center [1200, 190] width 204 height 31
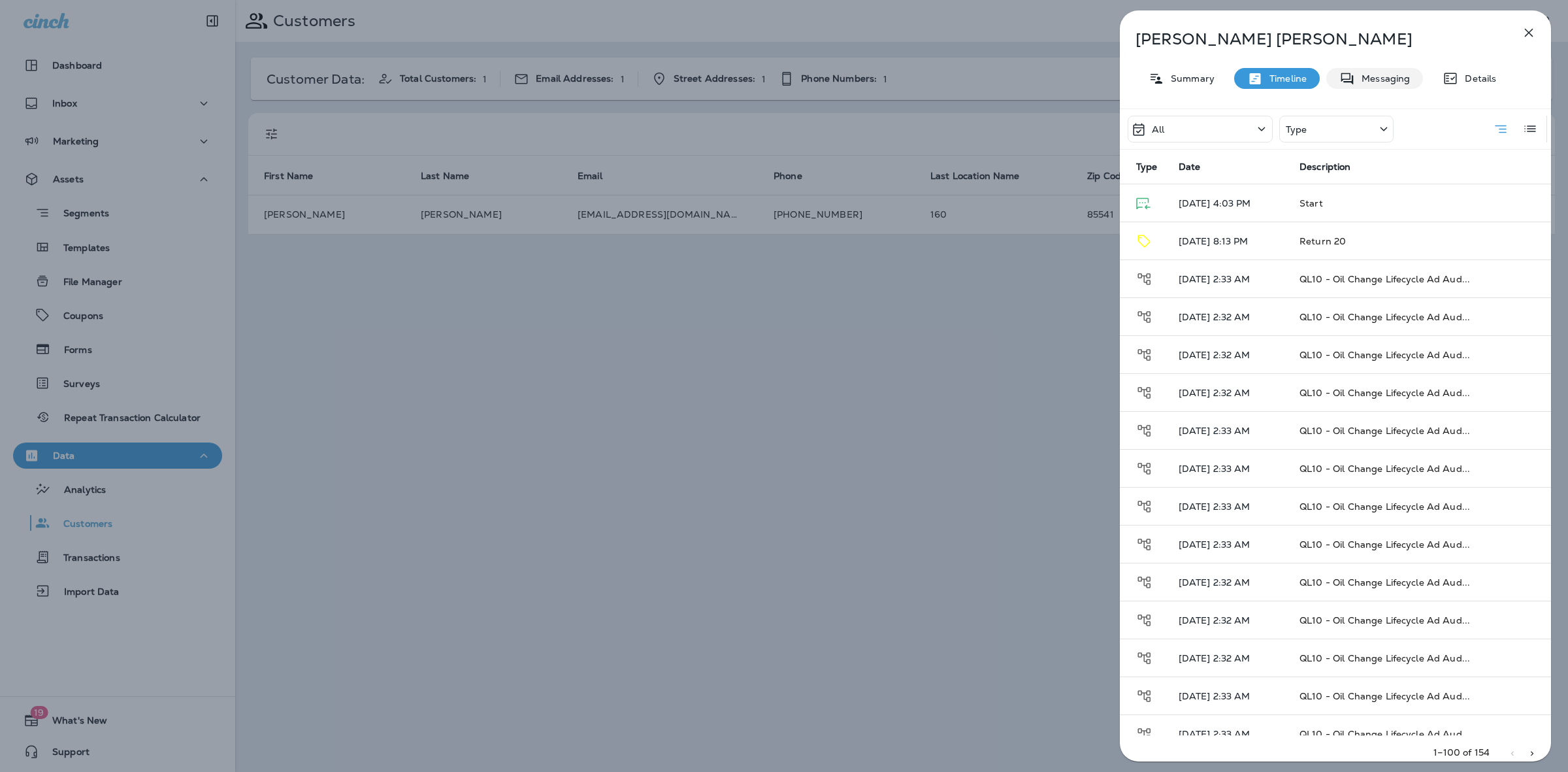
click at [1393, 76] on p "Messaging" at bounding box center [1382, 78] width 55 height 10
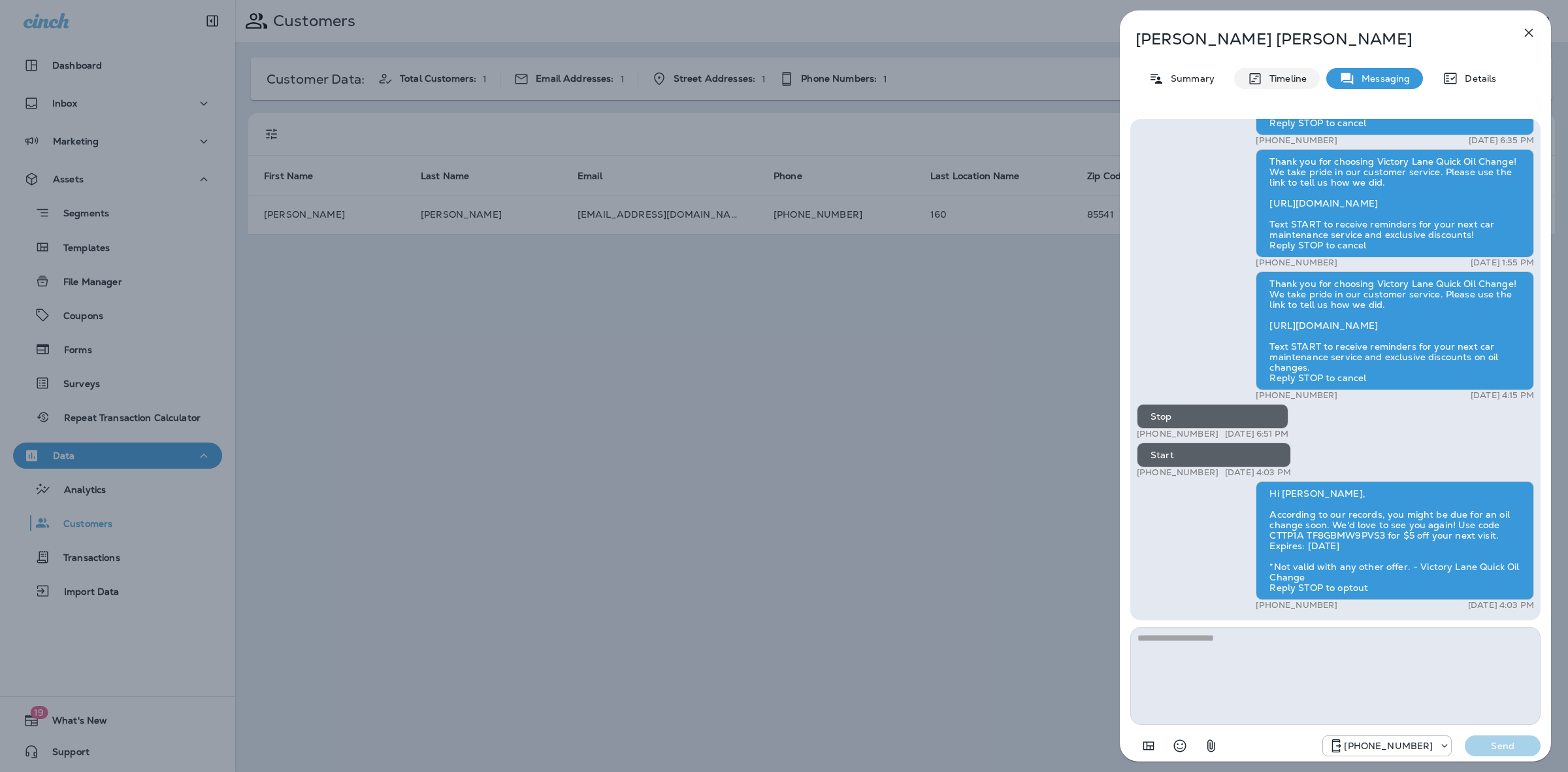
click at [1281, 83] on p "Timeline" at bounding box center [1284, 78] width 44 height 10
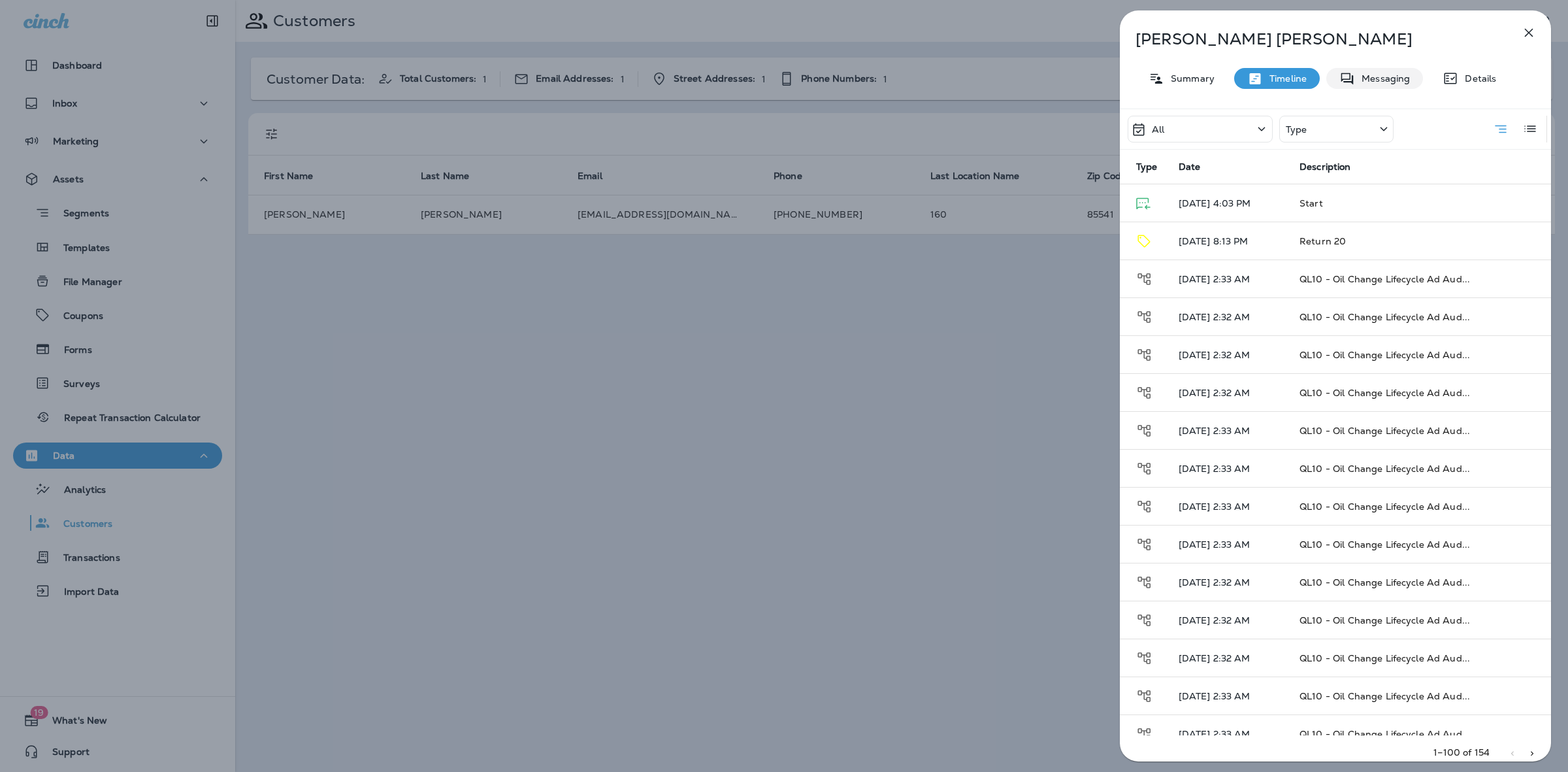
click at [1404, 75] on p "Messaging" at bounding box center [1382, 78] width 55 height 10
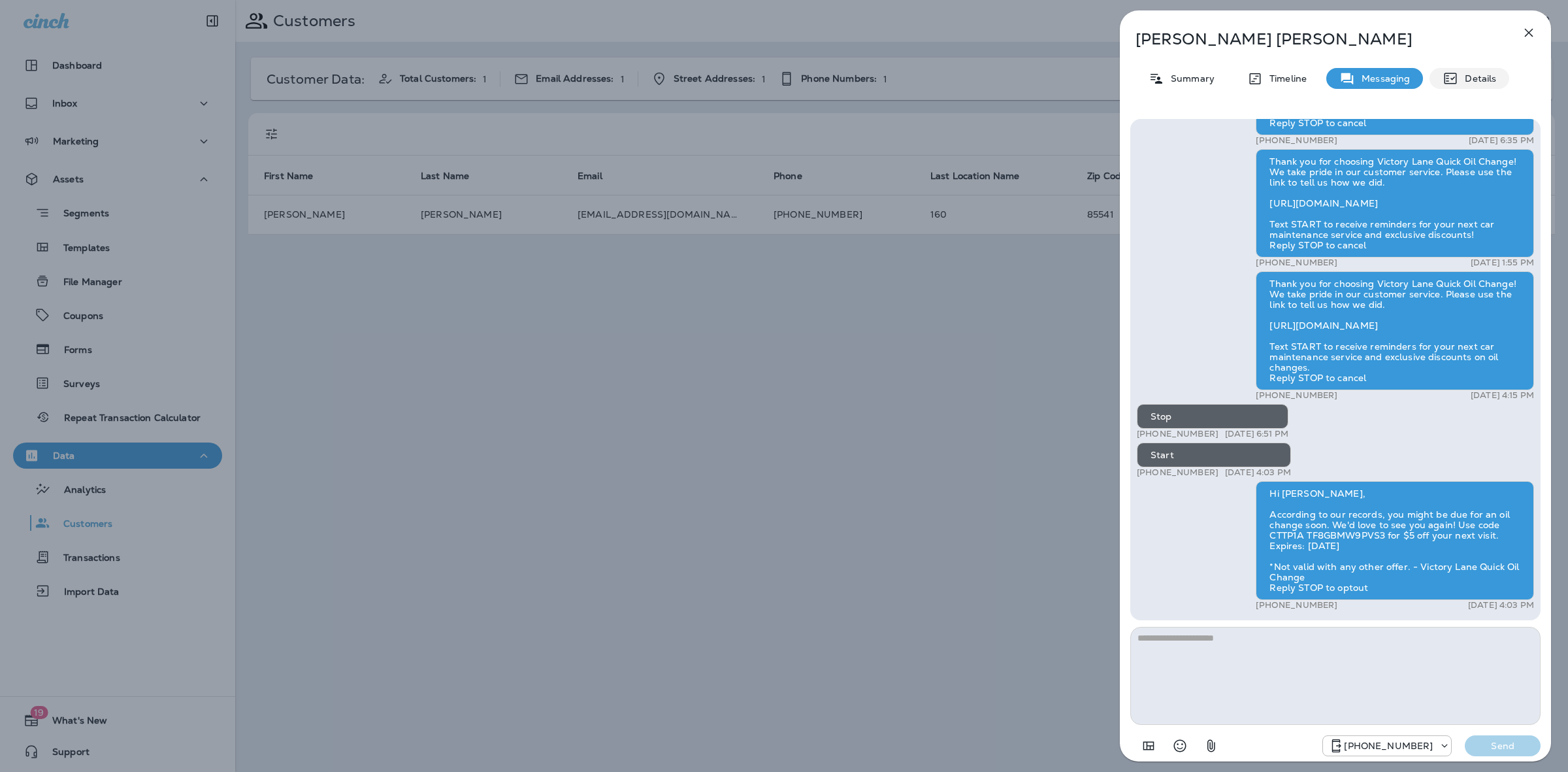
click at [1484, 73] on p "Details" at bounding box center [1477, 78] width 38 height 10
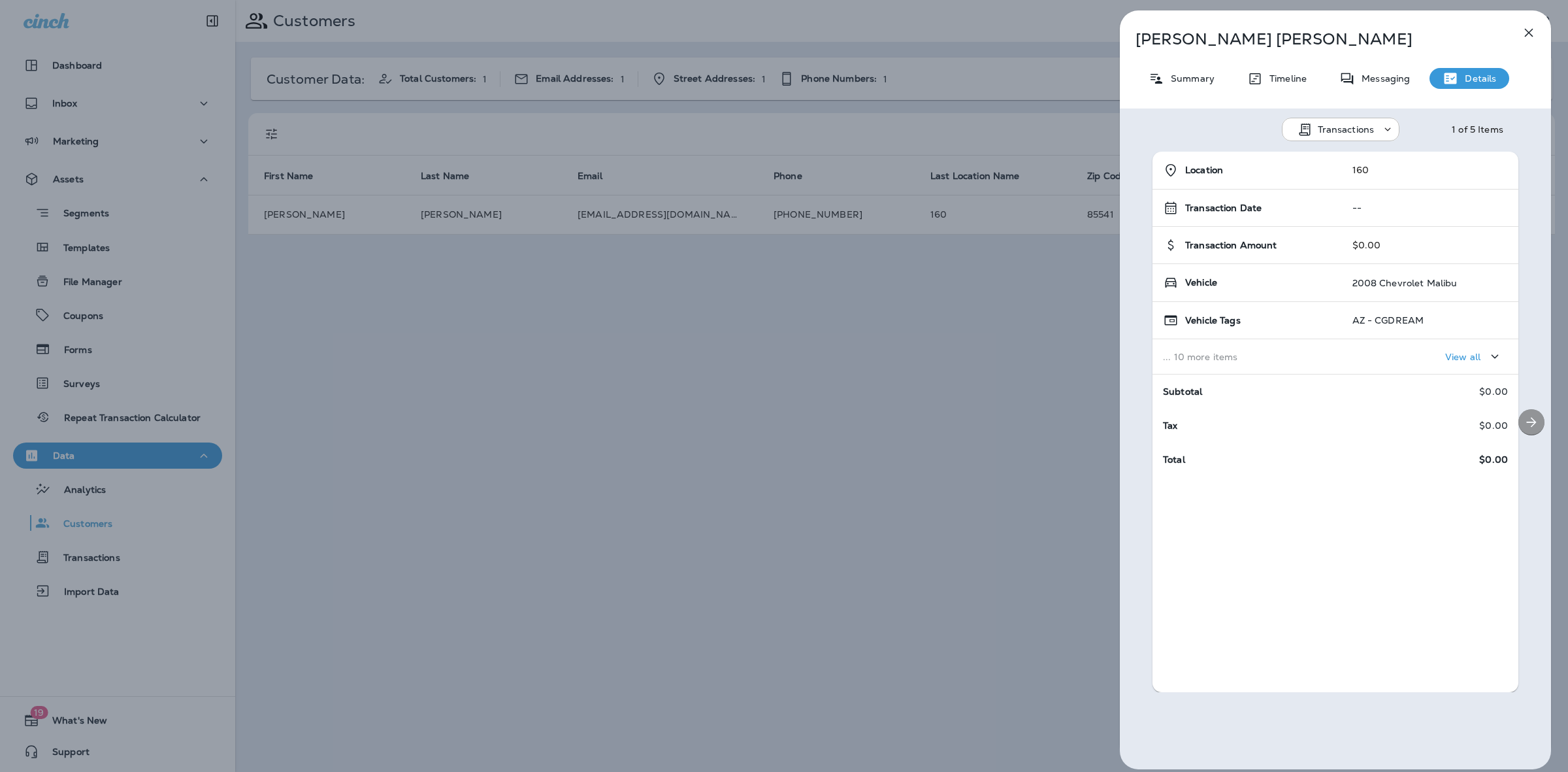
click at [1533, 419] on button "Next" at bounding box center [1531, 422] width 26 height 26
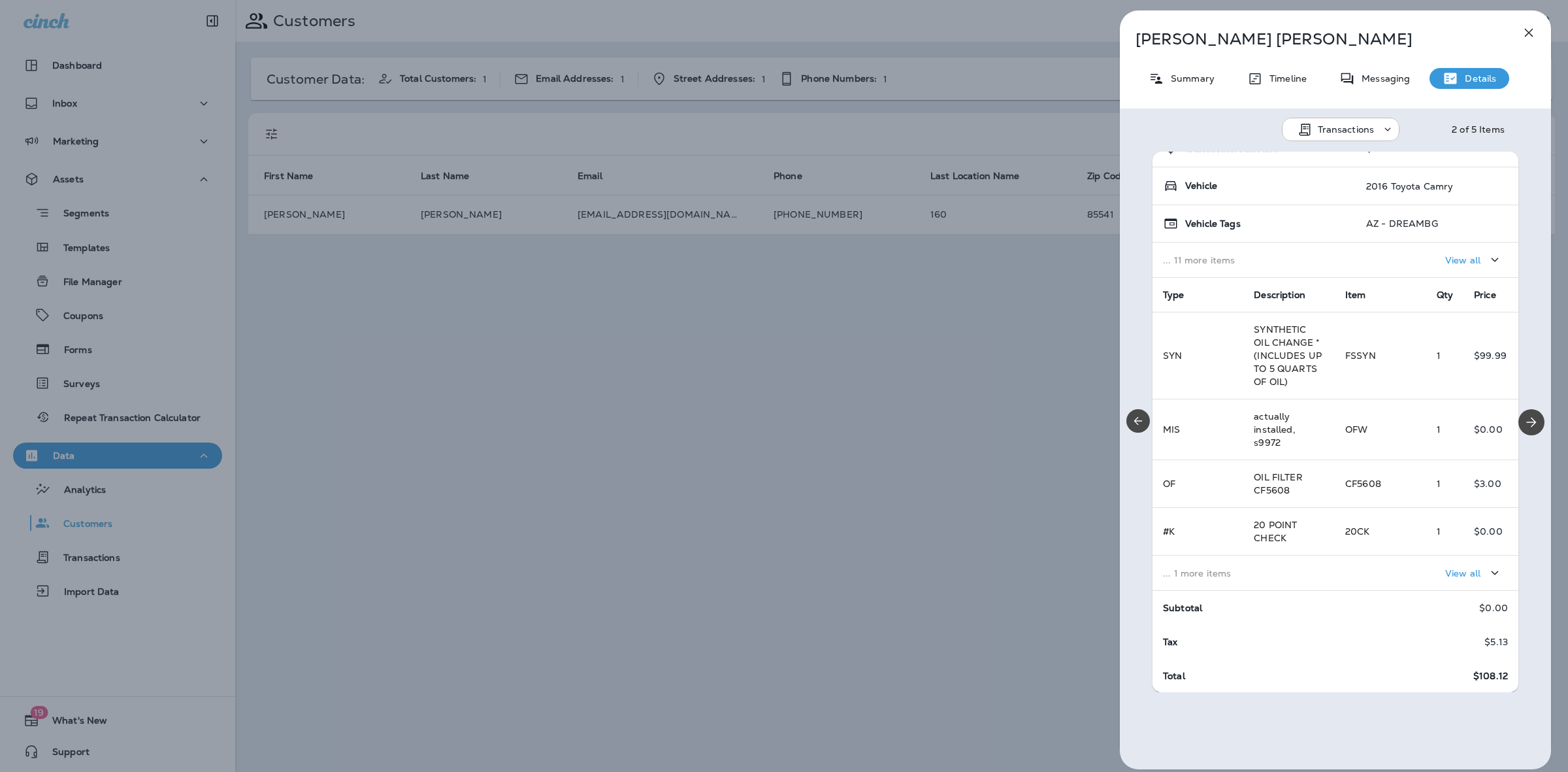
scroll to position [99, 0]
click at [1537, 418] on div at bounding box center [1531, 421] width 39 height 540
click at [1527, 419] on icon "Next" at bounding box center [1531, 422] width 16 height 16
